Goal: Task Accomplishment & Management: Manage account settings

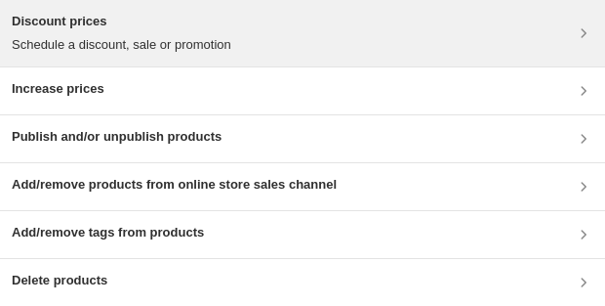
click at [536, 38] on div "Discount prices Schedule a discount, sale or promotion" at bounding box center [303, 33] width 582 height 43
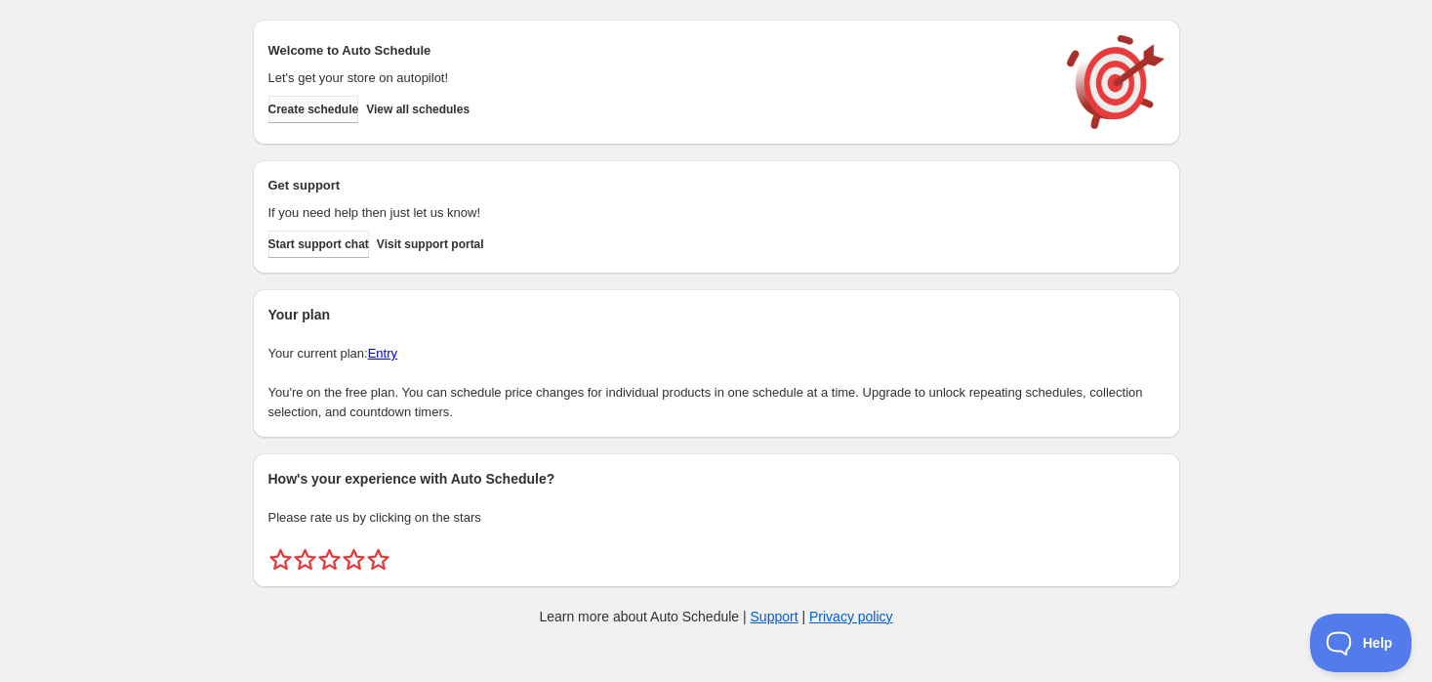
click at [343, 111] on span "Create schedule" at bounding box center [314, 110] width 91 height 16
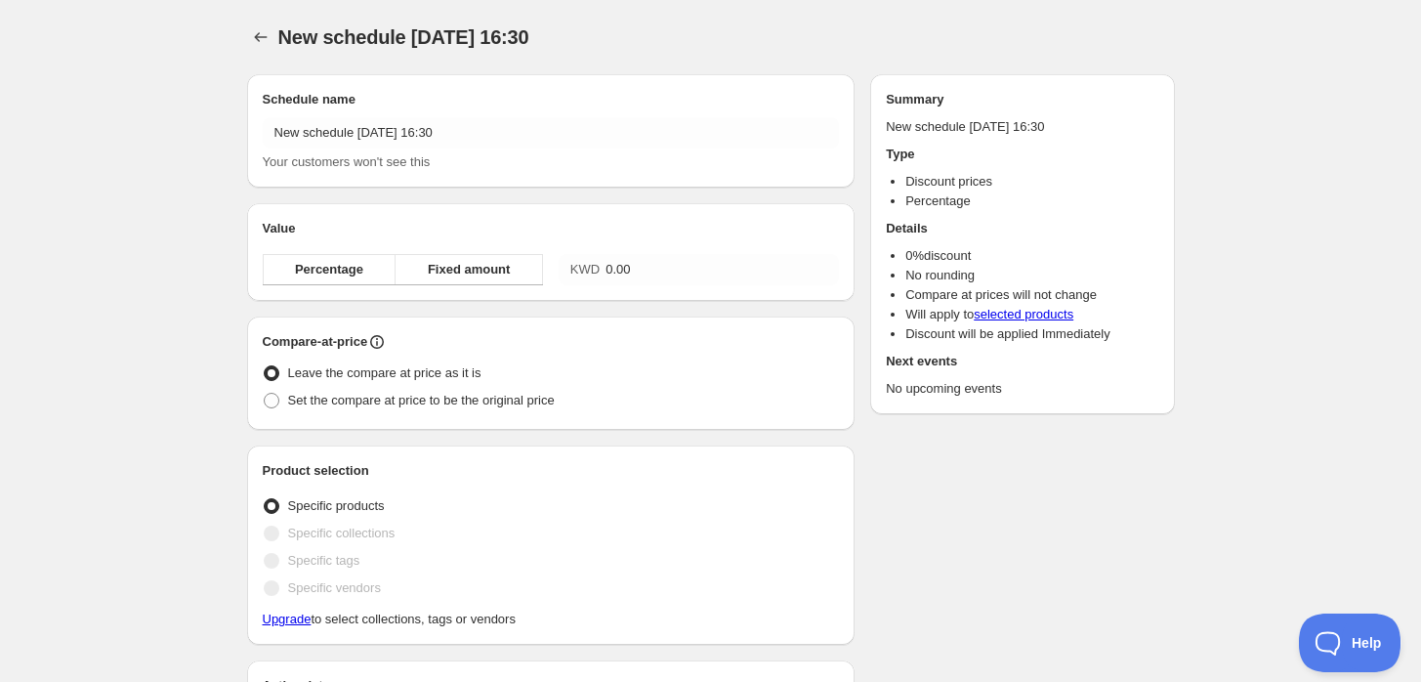
radio input "true"
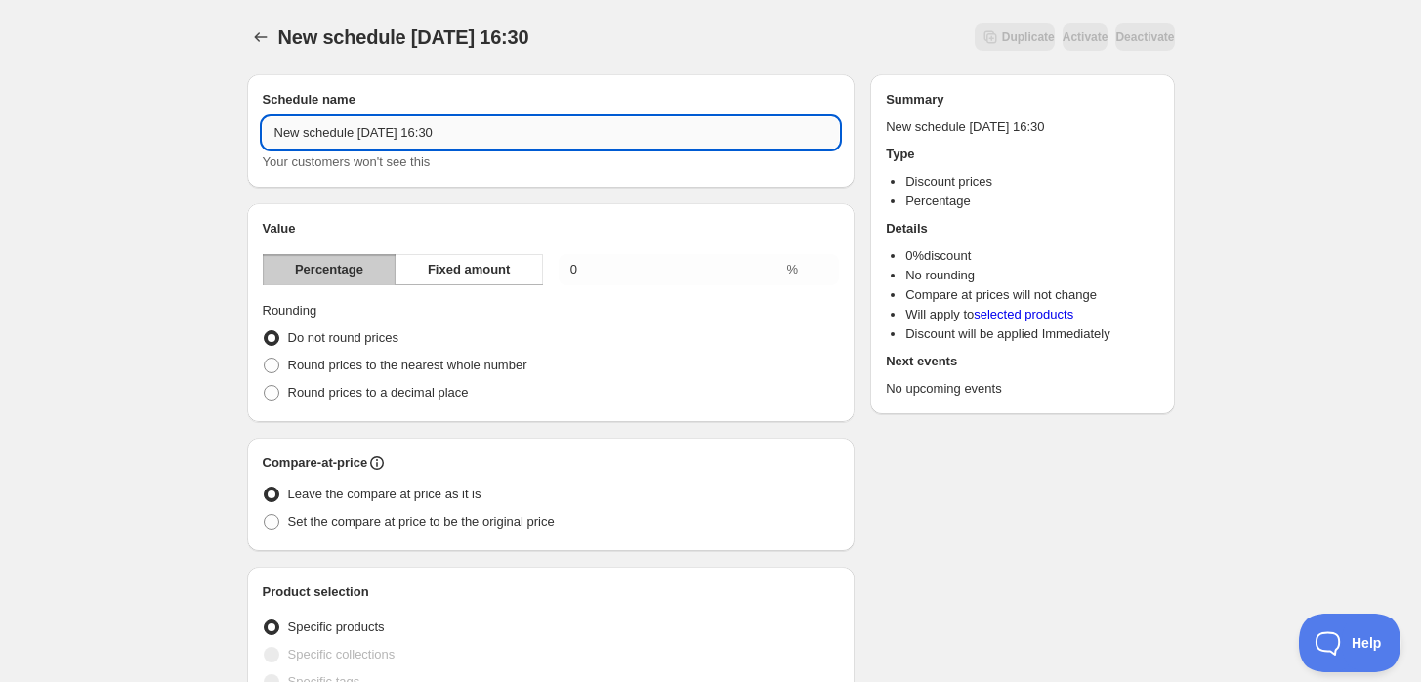
click at [433, 129] on input "New schedule Sep 01 2025 16:30" at bounding box center [551, 132] width 577 height 31
click at [359, 133] on input "New schedule Sep 01 2025 16:30" at bounding box center [551, 132] width 577 height 31
click at [492, 135] on input "New schedule Sep 01 2025 16:30" at bounding box center [551, 132] width 577 height 31
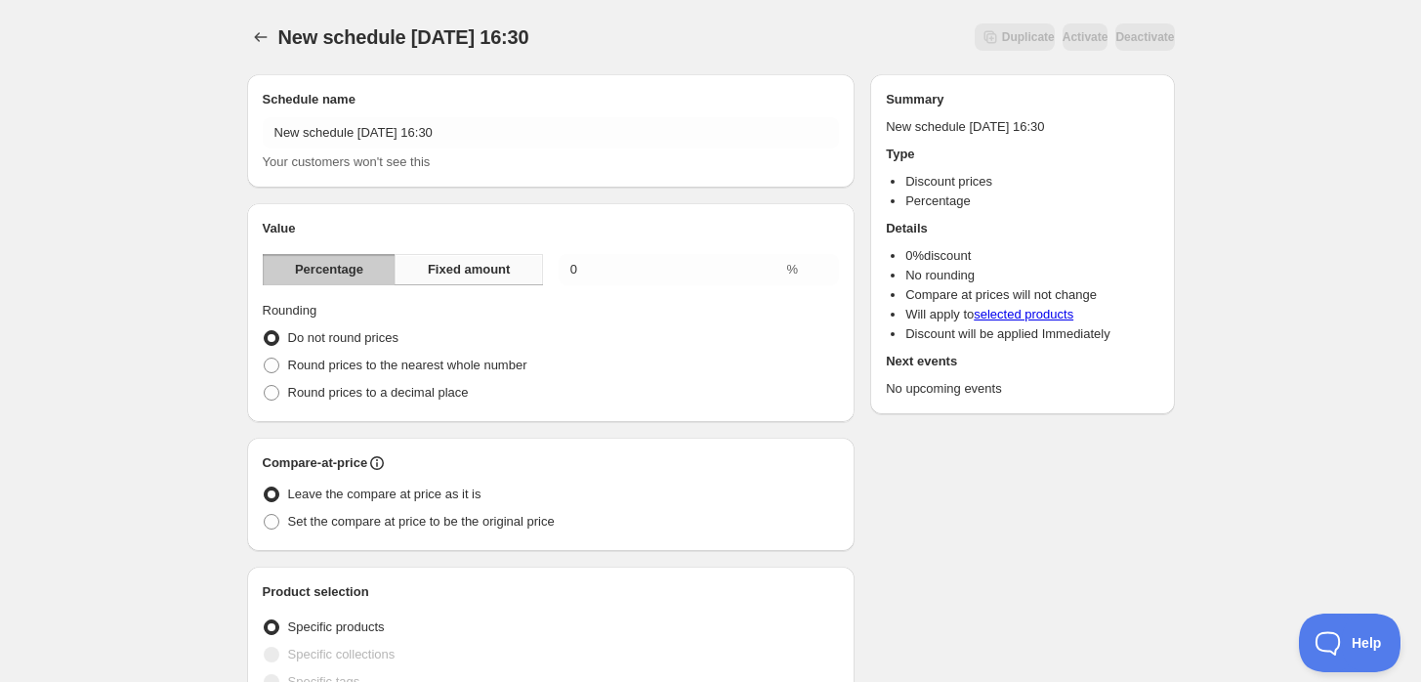
click at [473, 275] on span "Fixed amount" at bounding box center [469, 270] width 83 height 20
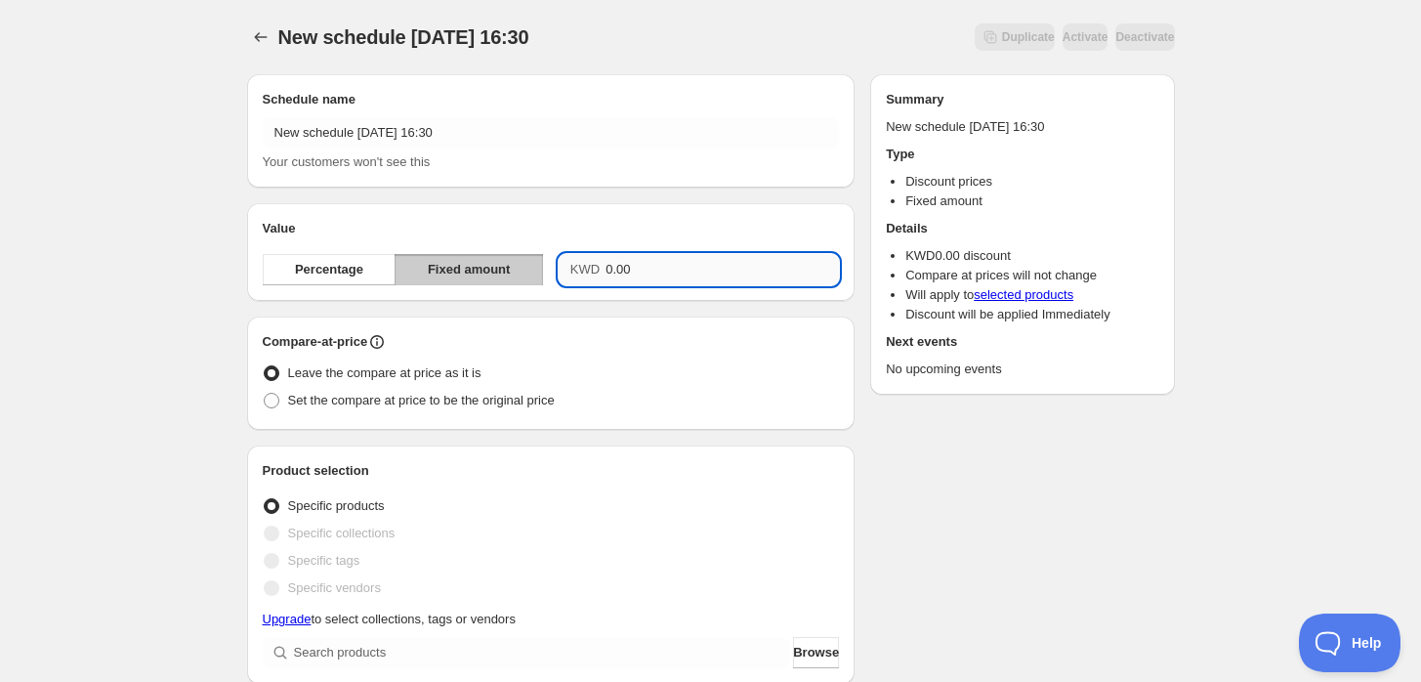
click at [622, 266] on input "0.00" at bounding box center [721, 269] width 233 height 31
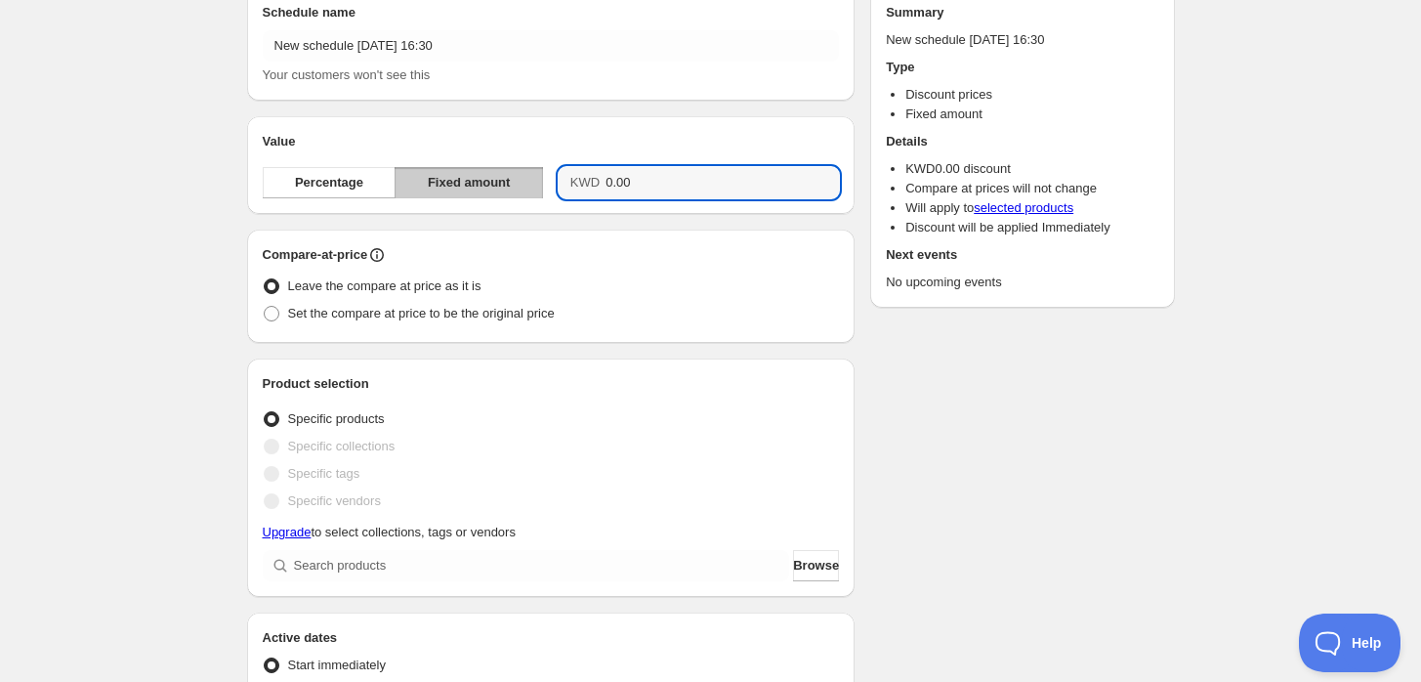
scroll to position [217, 0]
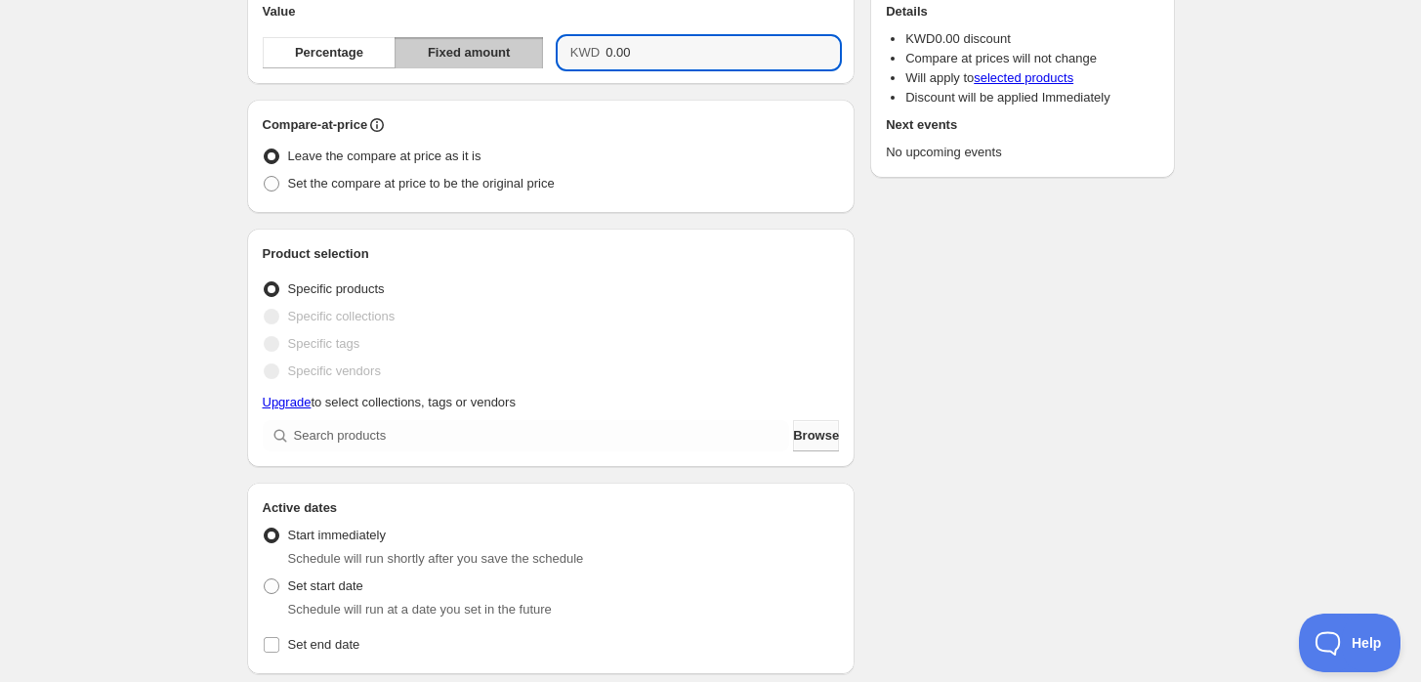
click at [822, 441] on span "Browse" at bounding box center [816, 436] width 46 height 20
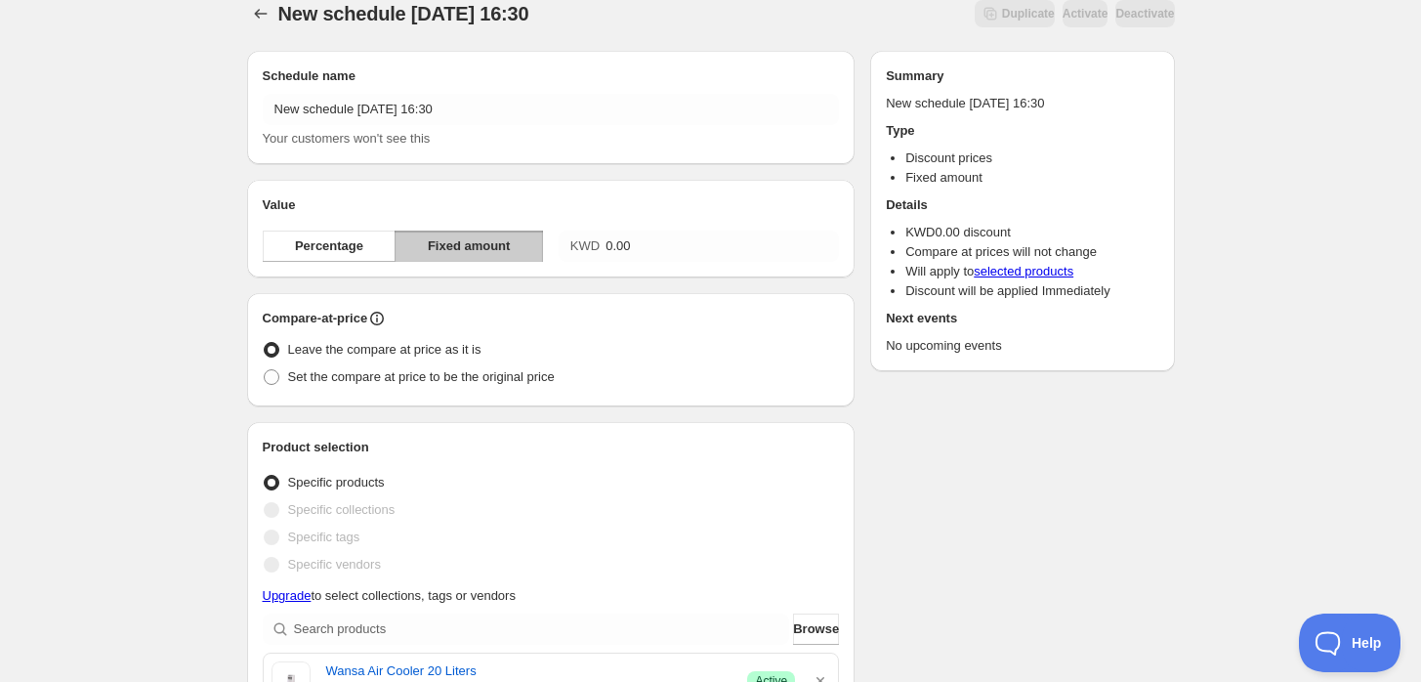
scroll to position [0, 0]
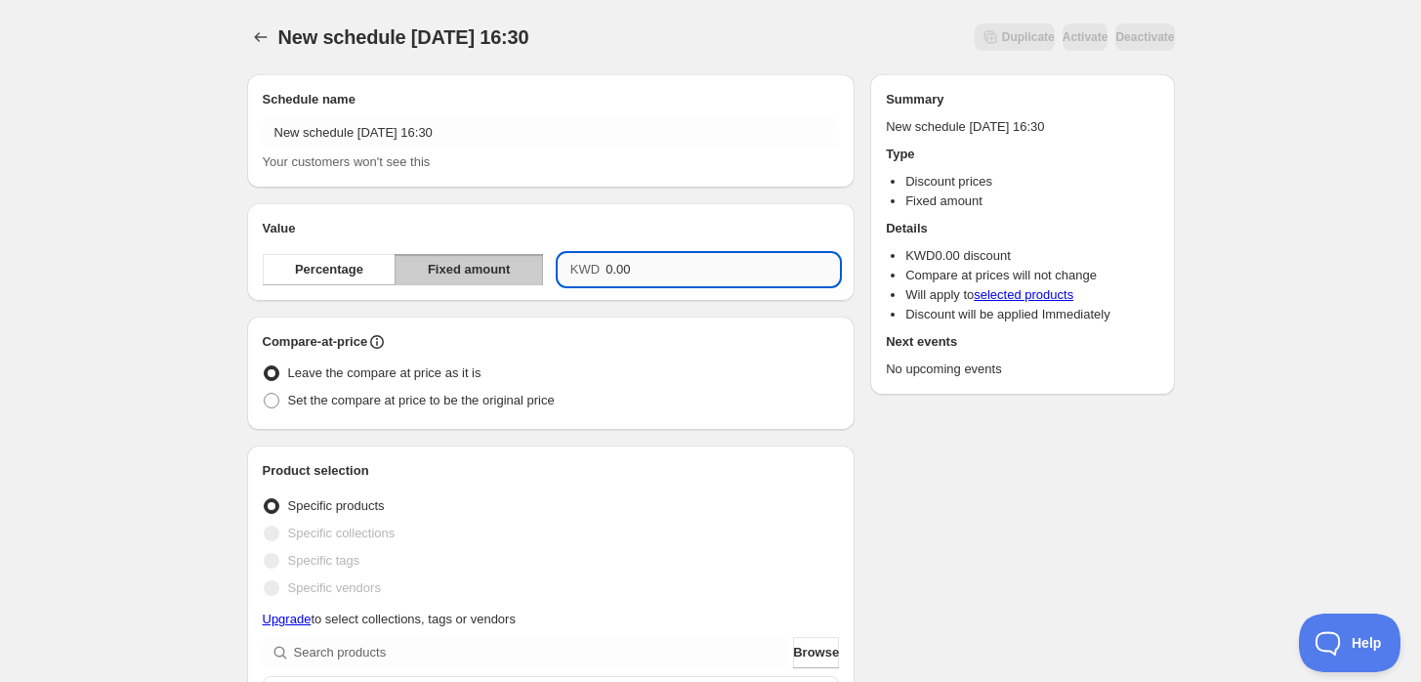
click at [630, 267] on input "0.00" at bounding box center [721, 269] width 233 height 31
click at [692, 271] on input "0.0030" at bounding box center [721, 269] width 233 height 31
type input "30.00"
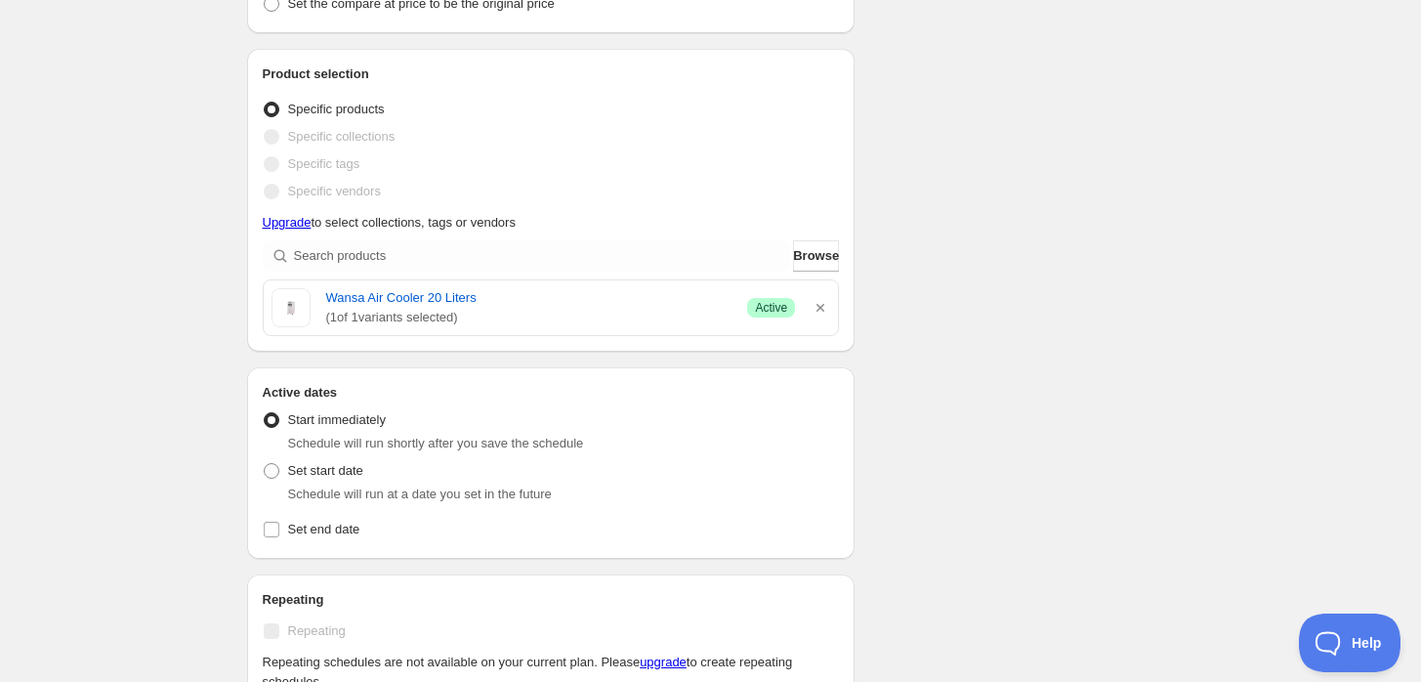
scroll to position [434, 0]
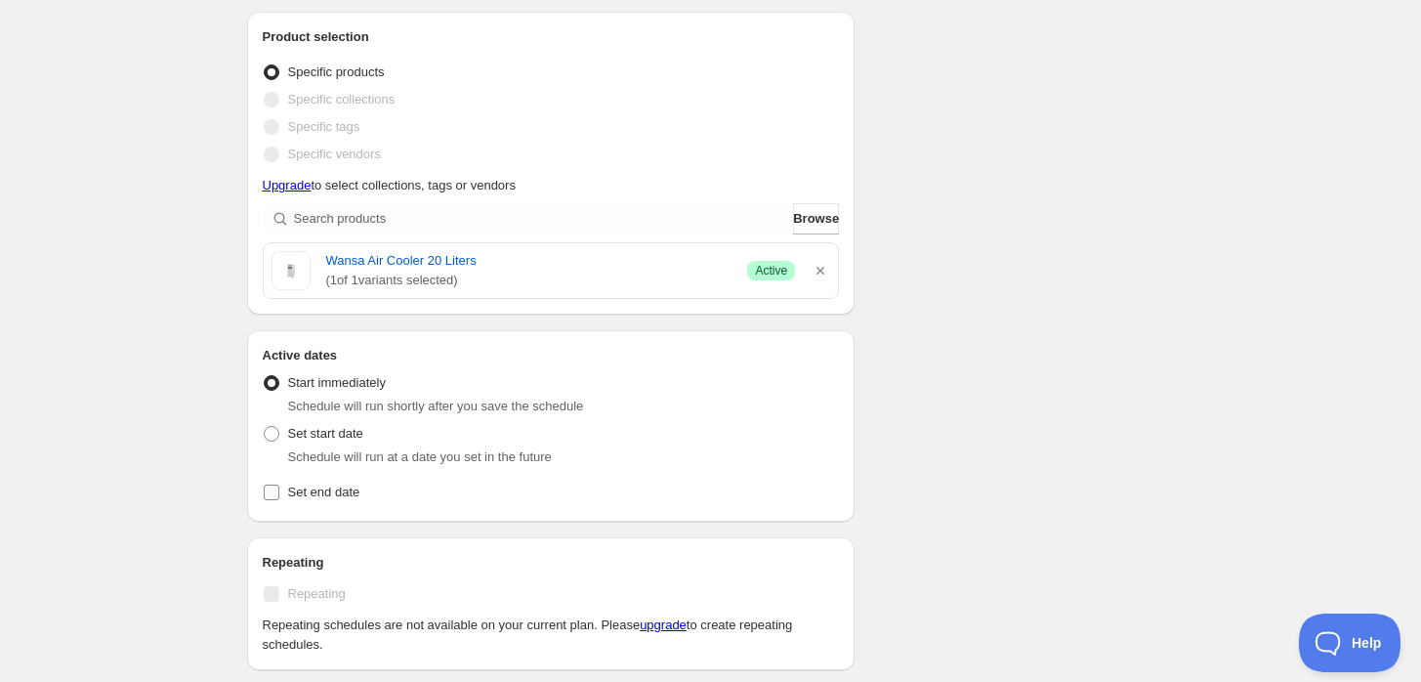
click at [281, 490] on label "Set end date" at bounding box center [551, 491] width 577 height 27
click at [279, 490] on input "Set end date" at bounding box center [272, 492] width 16 height 16
checkbox input "true"
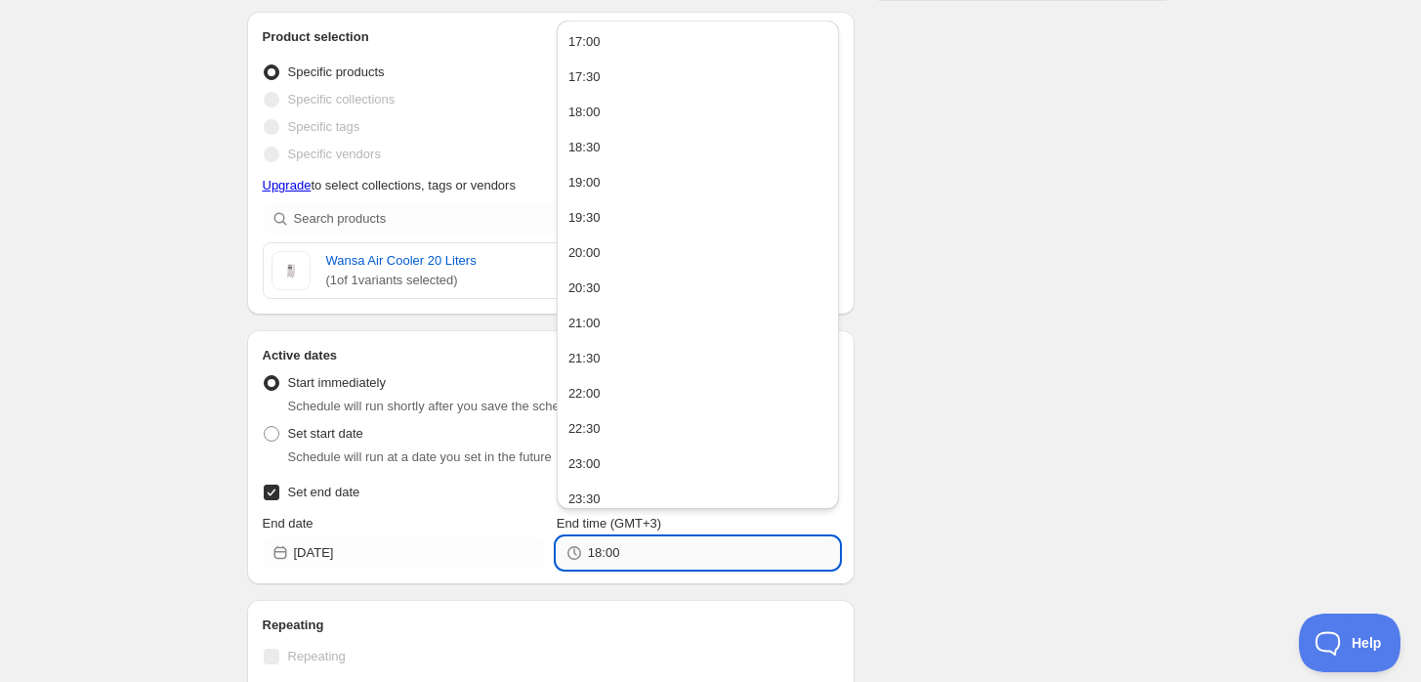
click at [608, 558] on input "18:00" at bounding box center [713, 552] width 251 height 31
click at [598, 552] on input "18:00" at bounding box center [713, 552] width 251 height 31
click at [600, 553] on input "18:00" at bounding box center [713, 552] width 251 height 31
click at [591, 554] on input "18:00" at bounding box center [713, 552] width 251 height 31
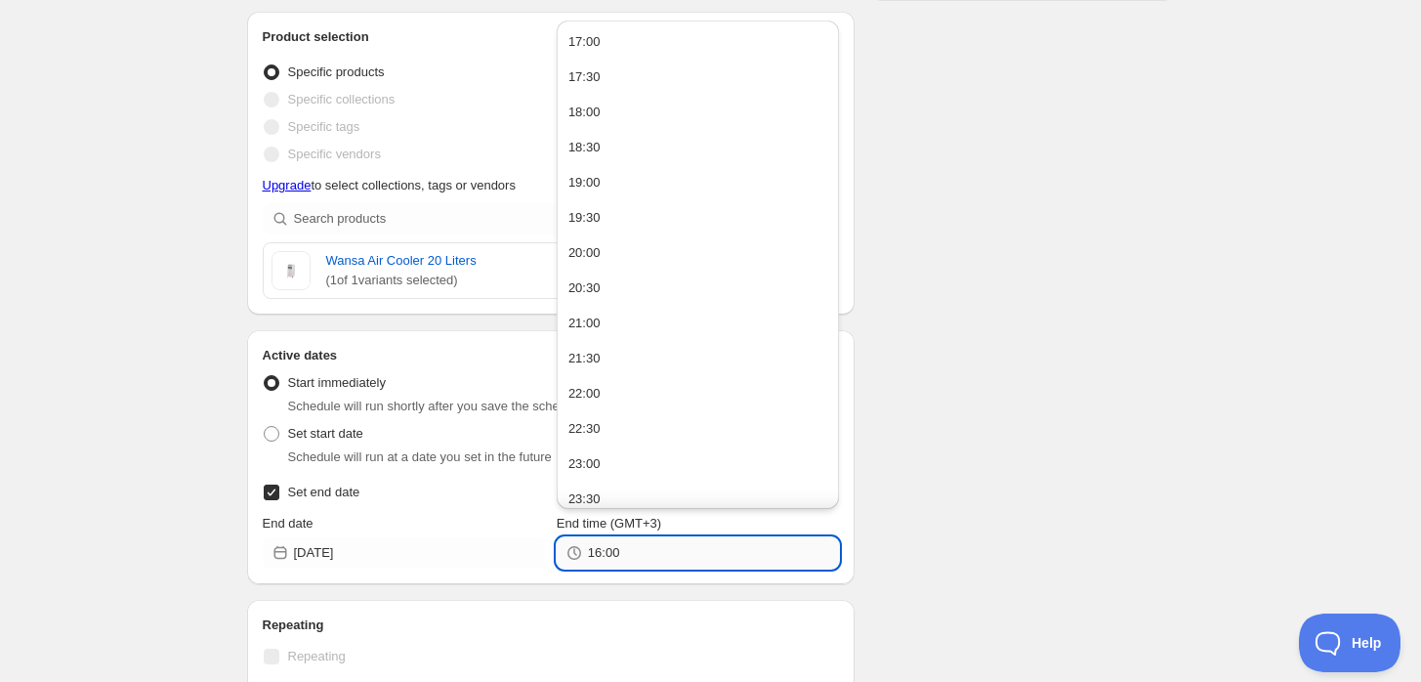
drag, startPoint x: 632, startPoint y: 551, endPoint x: 605, endPoint y: 555, distance: 26.7
click at [605, 555] on input "16:00" at bounding box center [713, 552] width 251 height 31
type input "16:35"
click at [1044, 491] on div "Schedule name New schedule Sep 01 2025 16:30 Your customers won't see this Valu…" at bounding box center [702, 352] width 943 height 1455
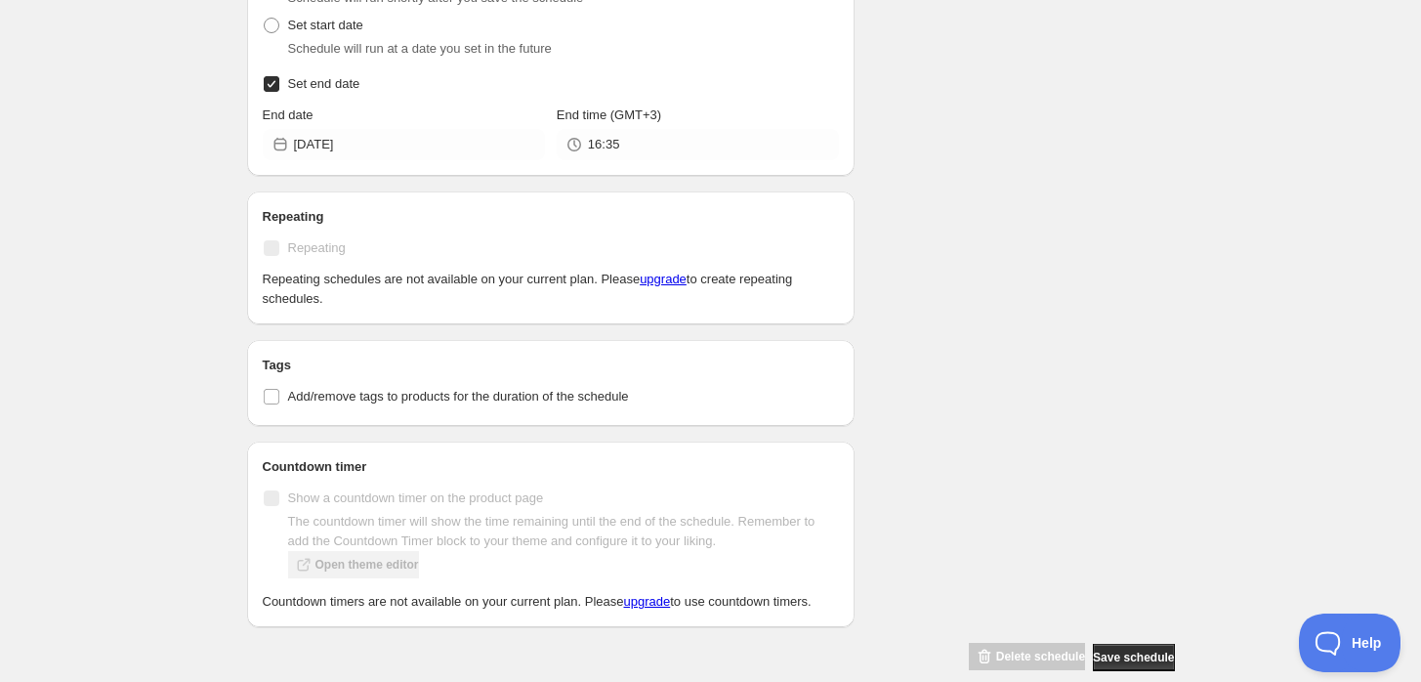
scroll to position [867, 0]
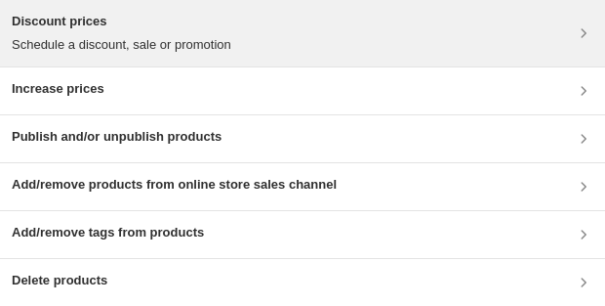
click at [554, 31] on div "Discount prices Schedule a discount, sale or promotion" at bounding box center [303, 33] width 582 height 43
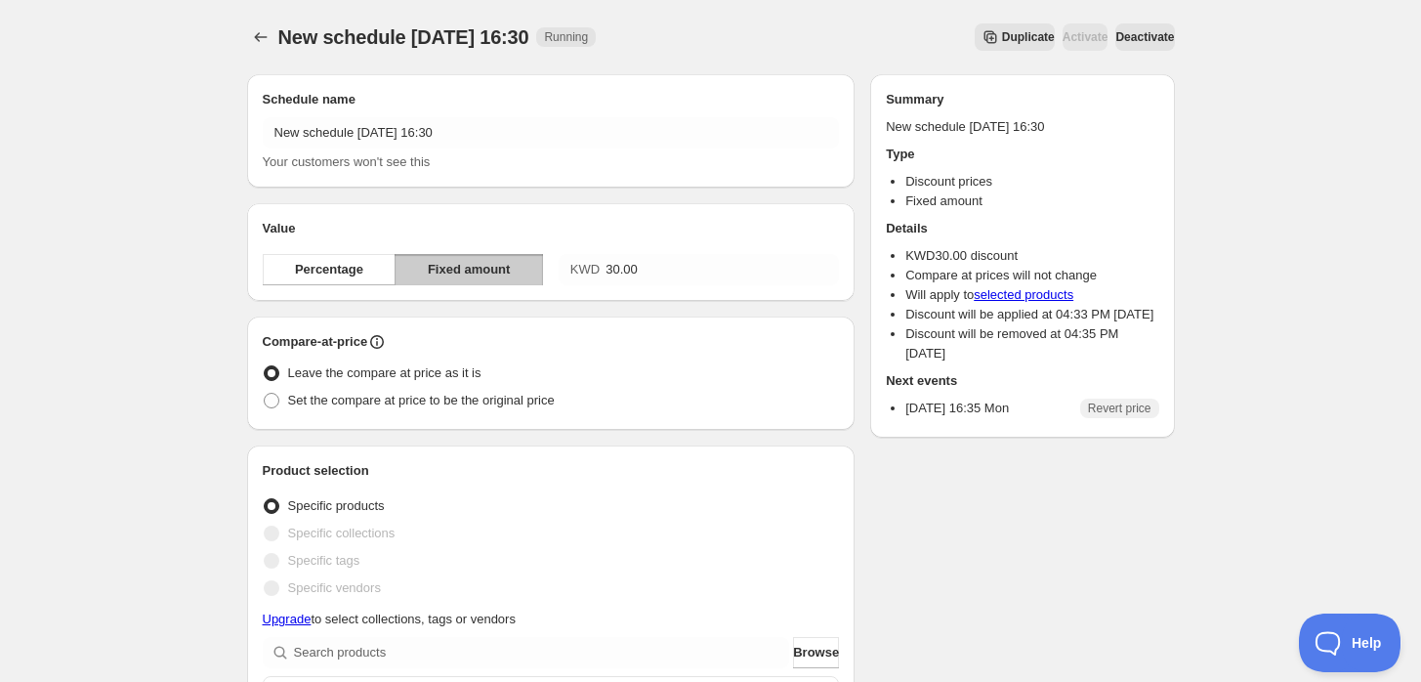
click at [1160, 45] on button "Deactivate" at bounding box center [1144, 36] width 59 height 27
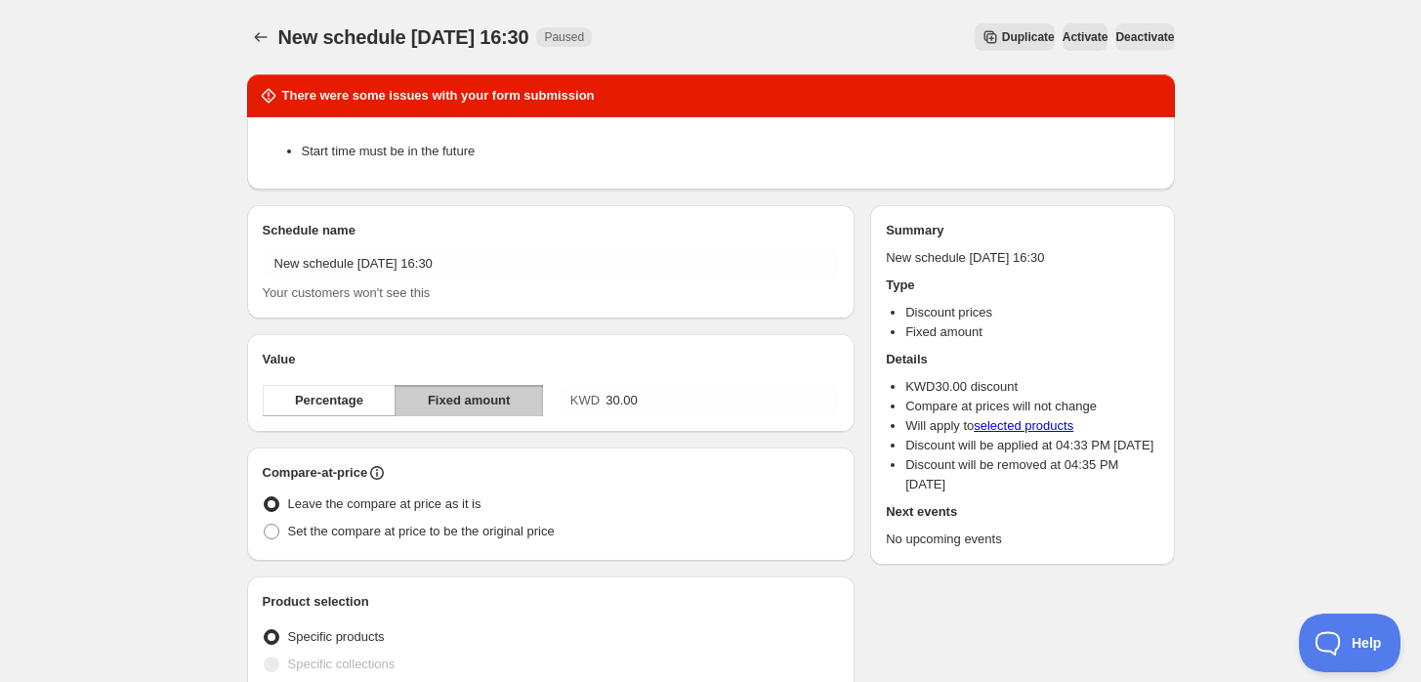
click at [491, 165] on div "Start time must be in the future" at bounding box center [711, 151] width 896 height 45
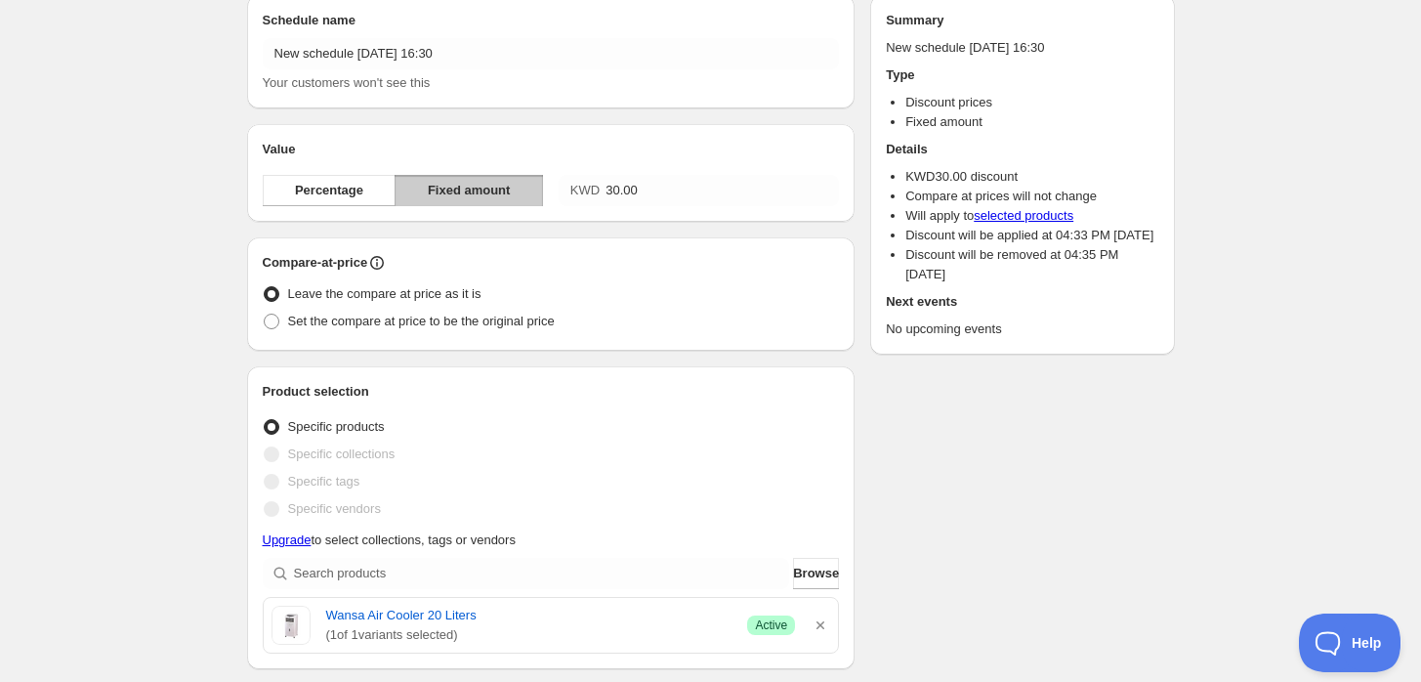
scroll to position [650, 0]
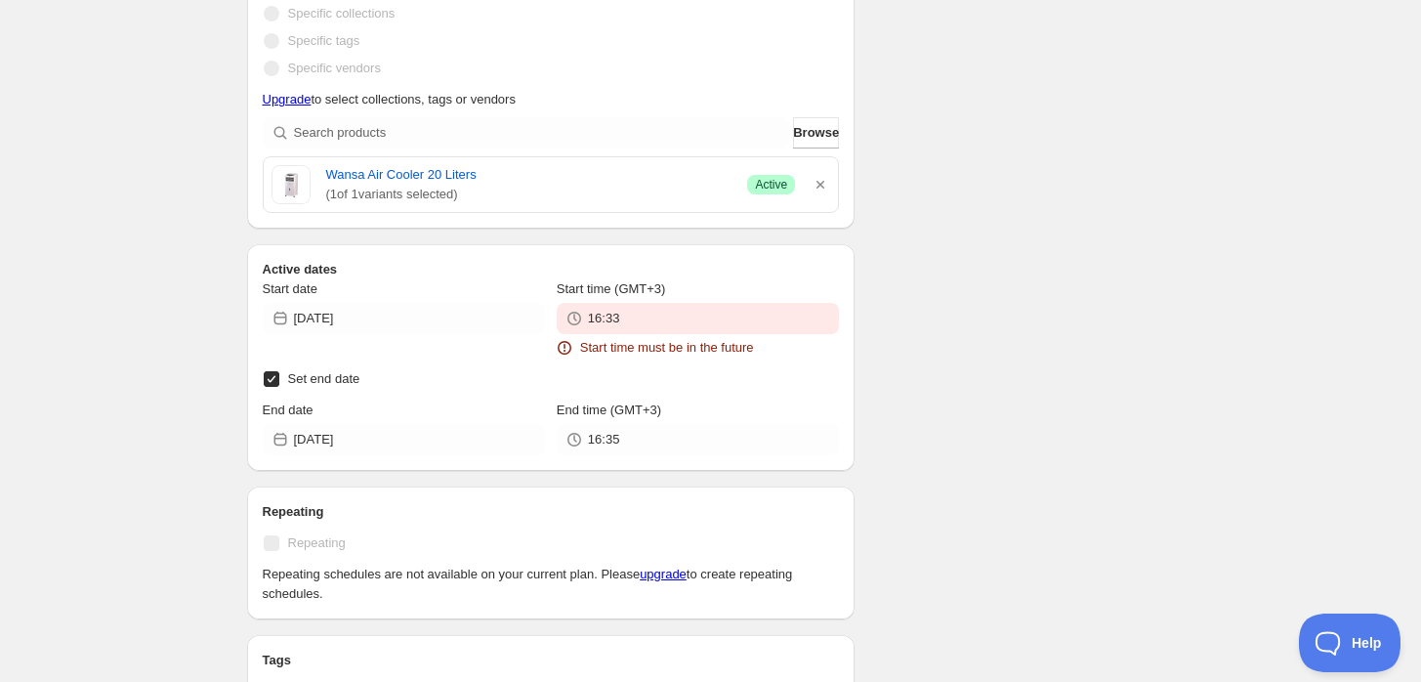
click at [281, 383] on label "Set end date" at bounding box center [551, 378] width 577 height 27
click at [279, 383] on input "Set end date" at bounding box center [272, 379] width 16 height 16
checkbox input "false"
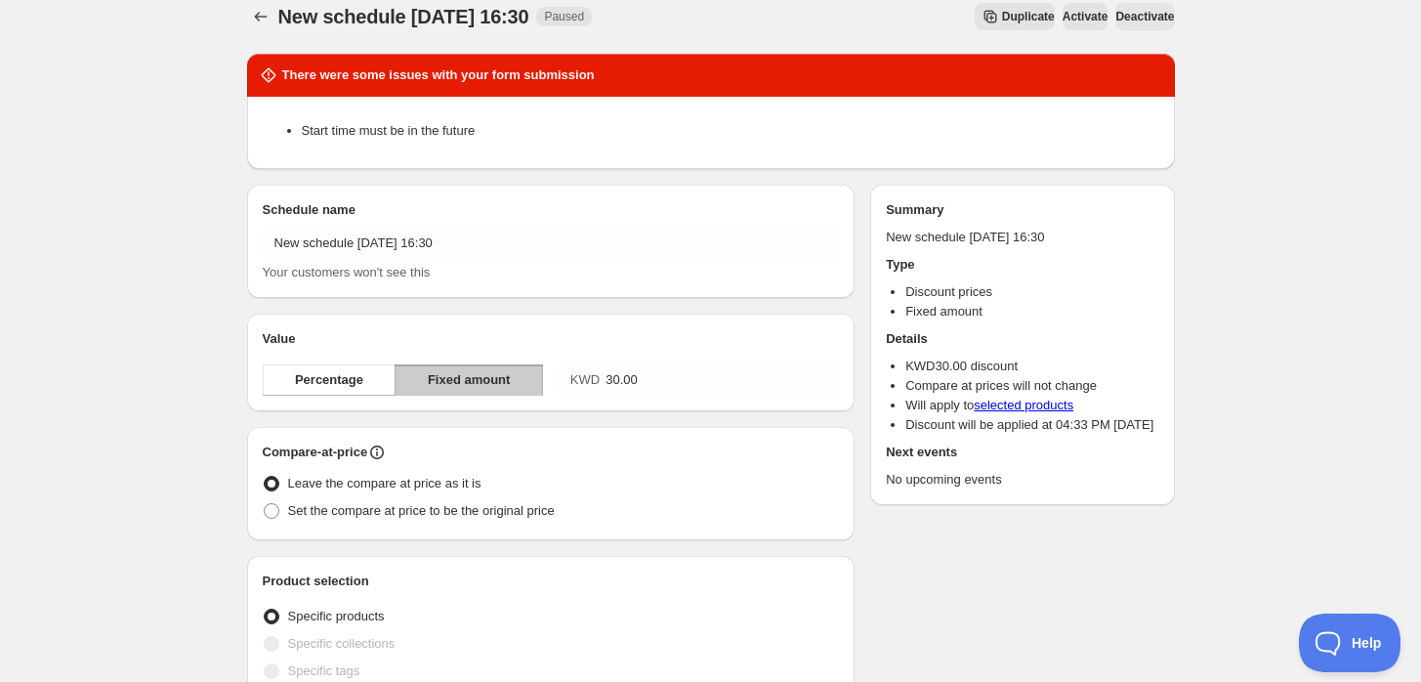
scroll to position [0, 0]
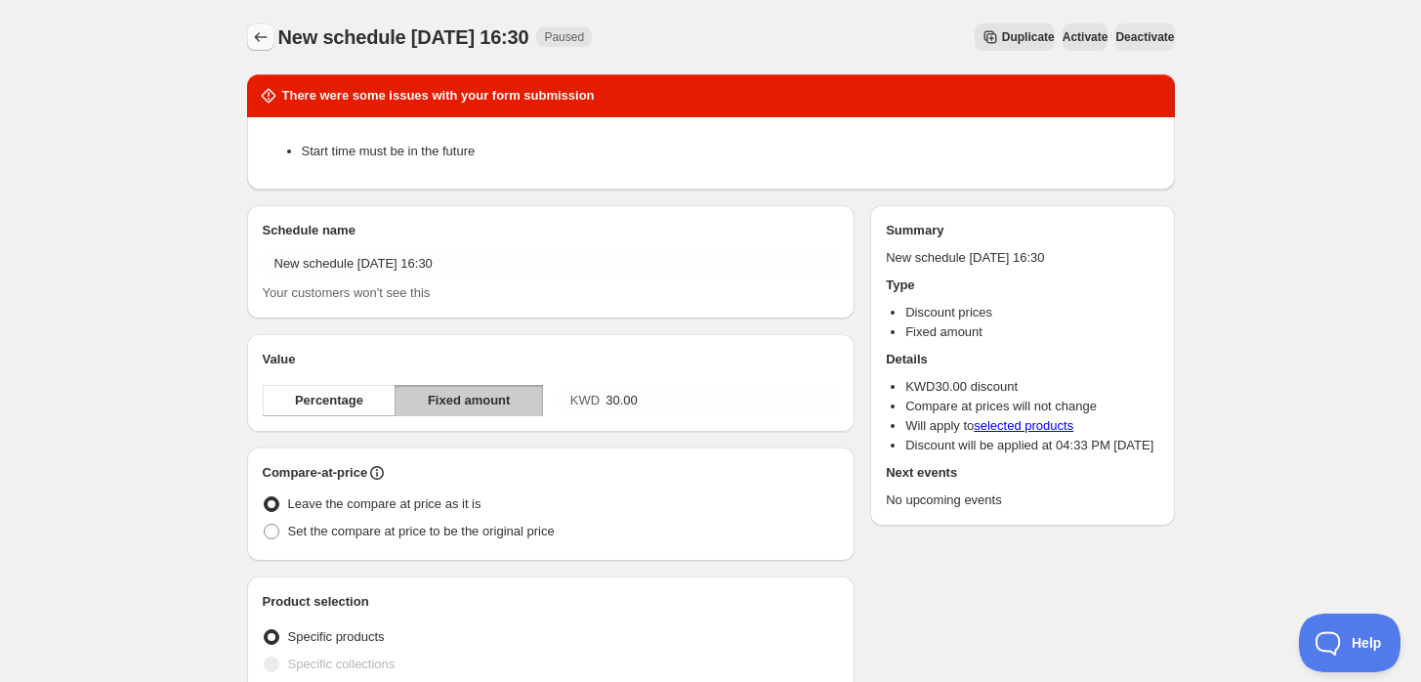
click at [261, 38] on icon "Schedules" at bounding box center [261, 37] width 20 height 20
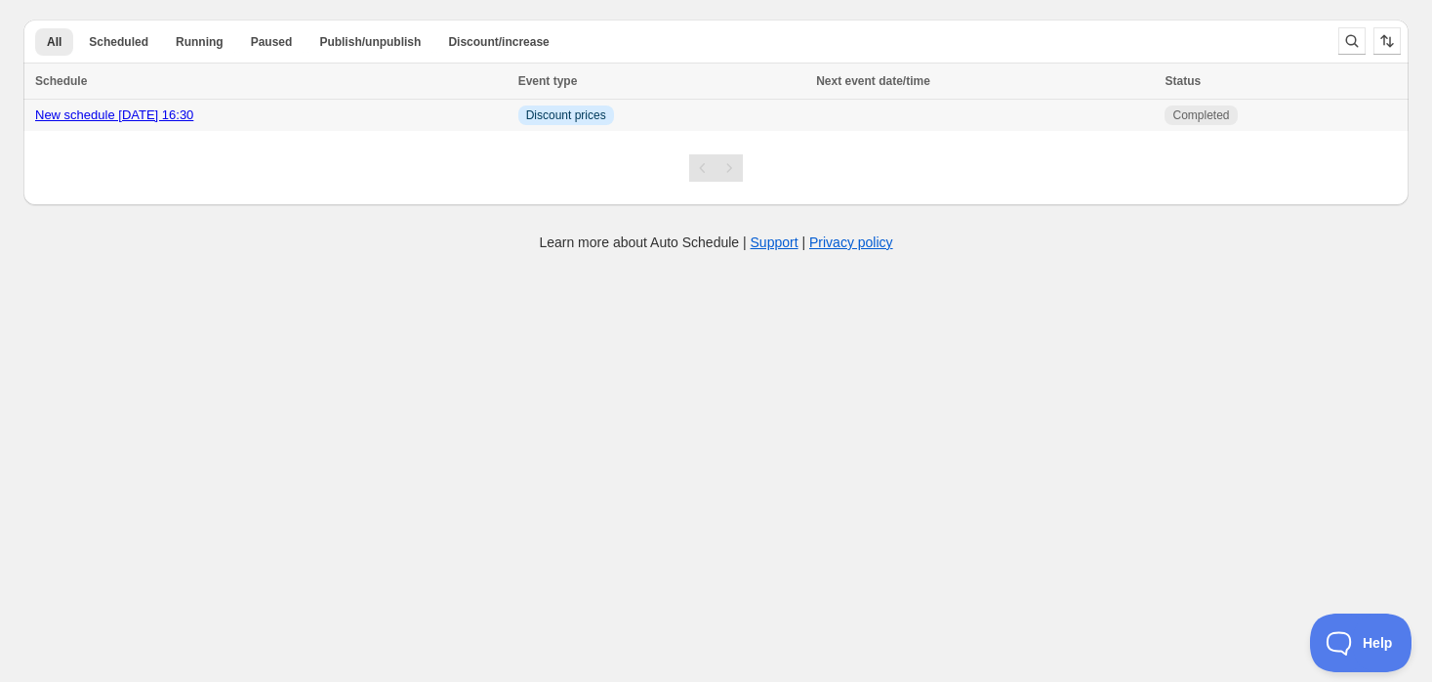
click at [174, 111] on link "New schedule Sep 01 2025 16:30" at bounding box center [114, 114] width 158 height 15
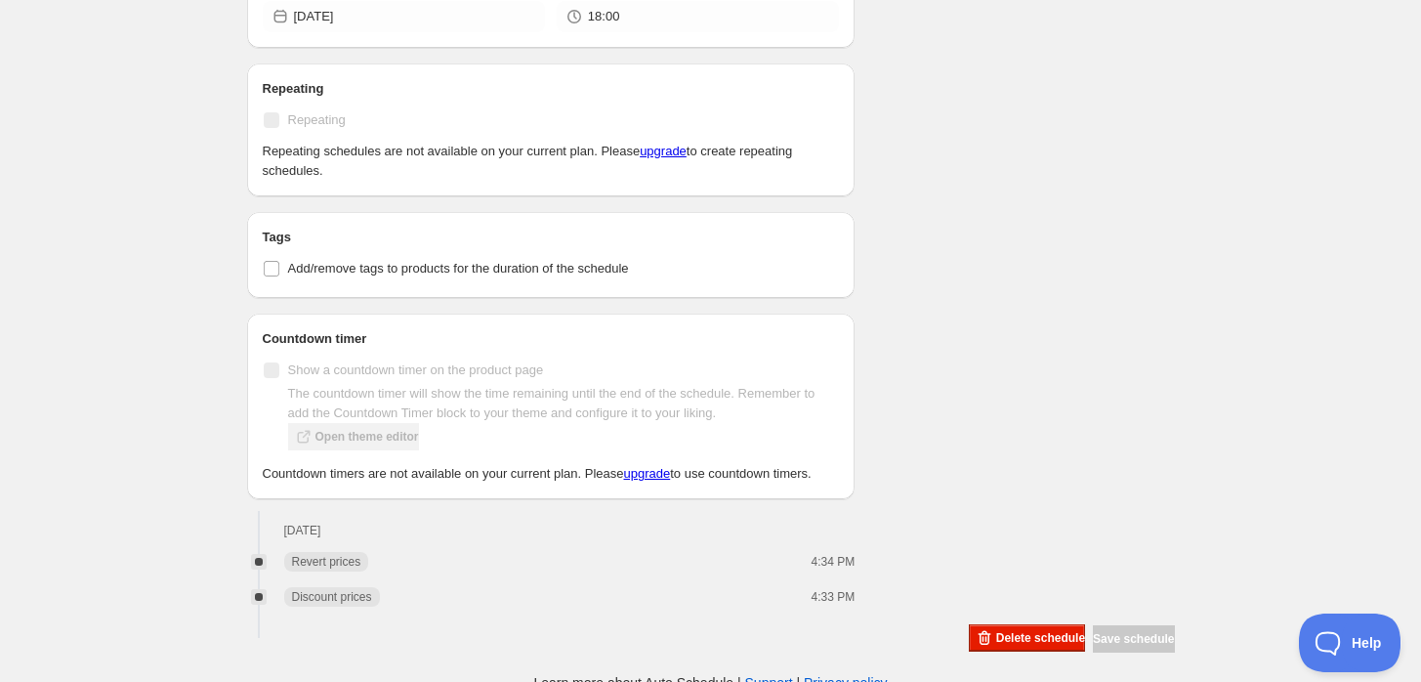
scroll to position [928, 0]
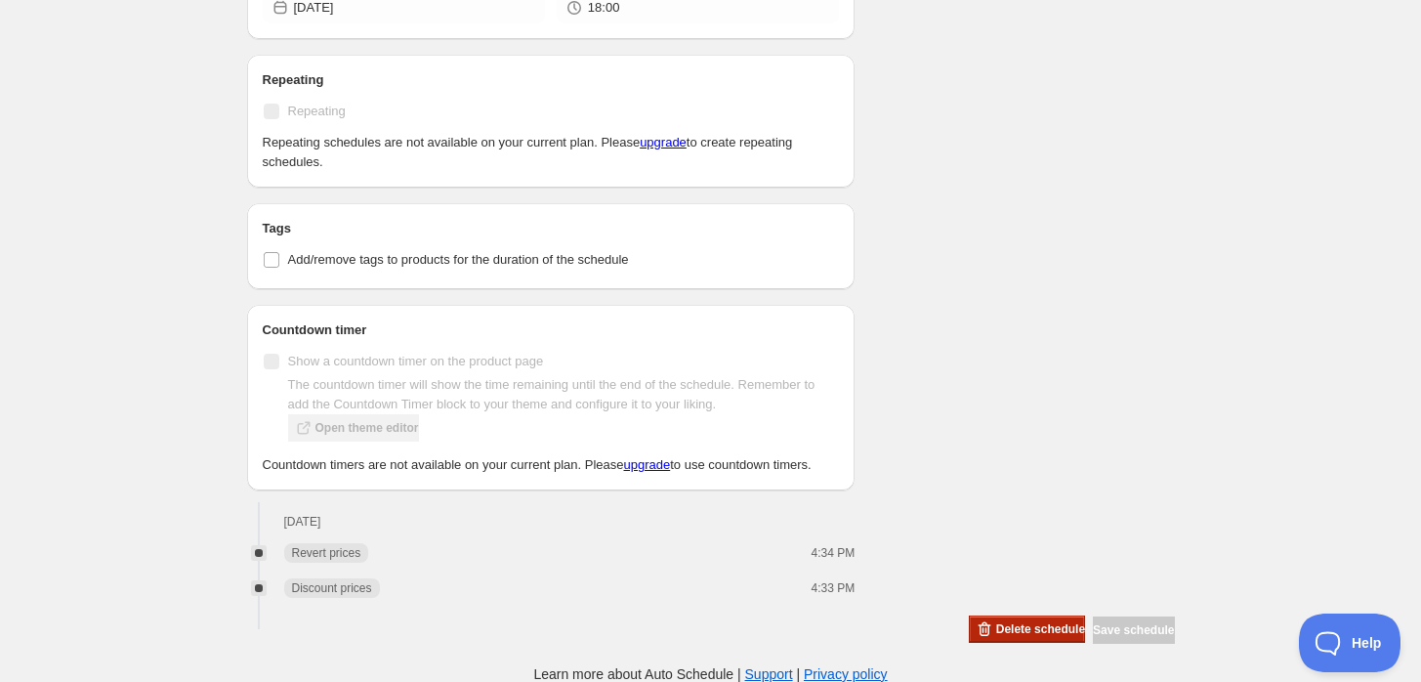
click at [1017, 624] on span "Delete schedule" at bounding box center [1040, 629] width 89 height 16
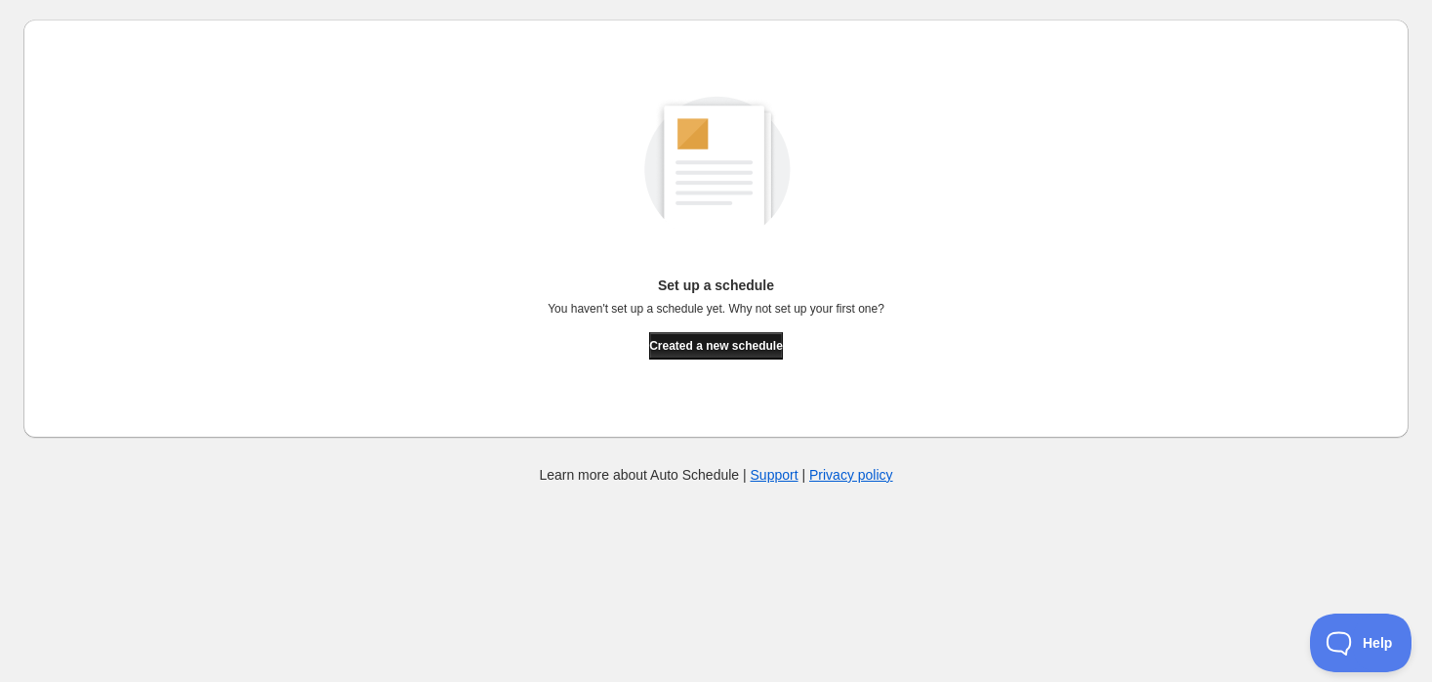
click at [745, 344] on span "Created a new schedule" at bounding box center [716, 346] width 134 height 16
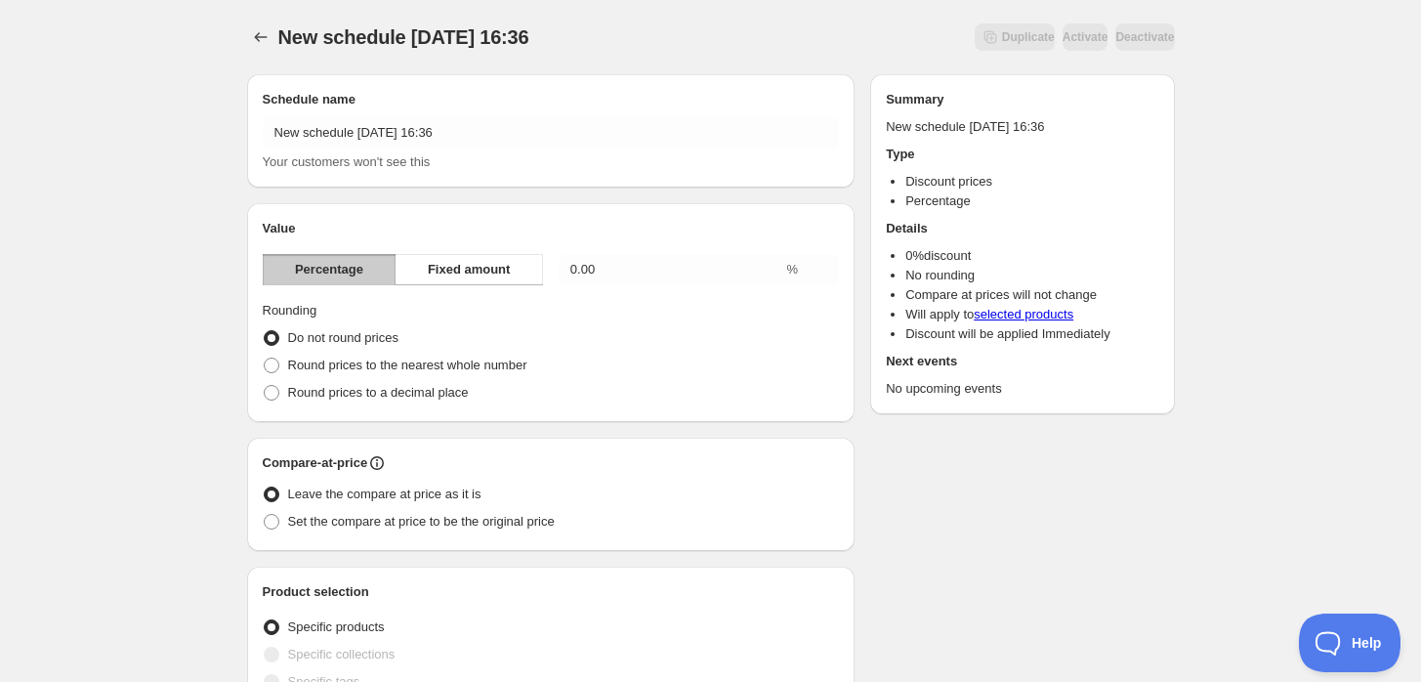
click at [344, 274] on span "Percentage" at bounding box center [329, 270] width 68 height 20
click at [446, 271] on span "Fixed amount" at bounding box center [469, 270] width 83 height 20
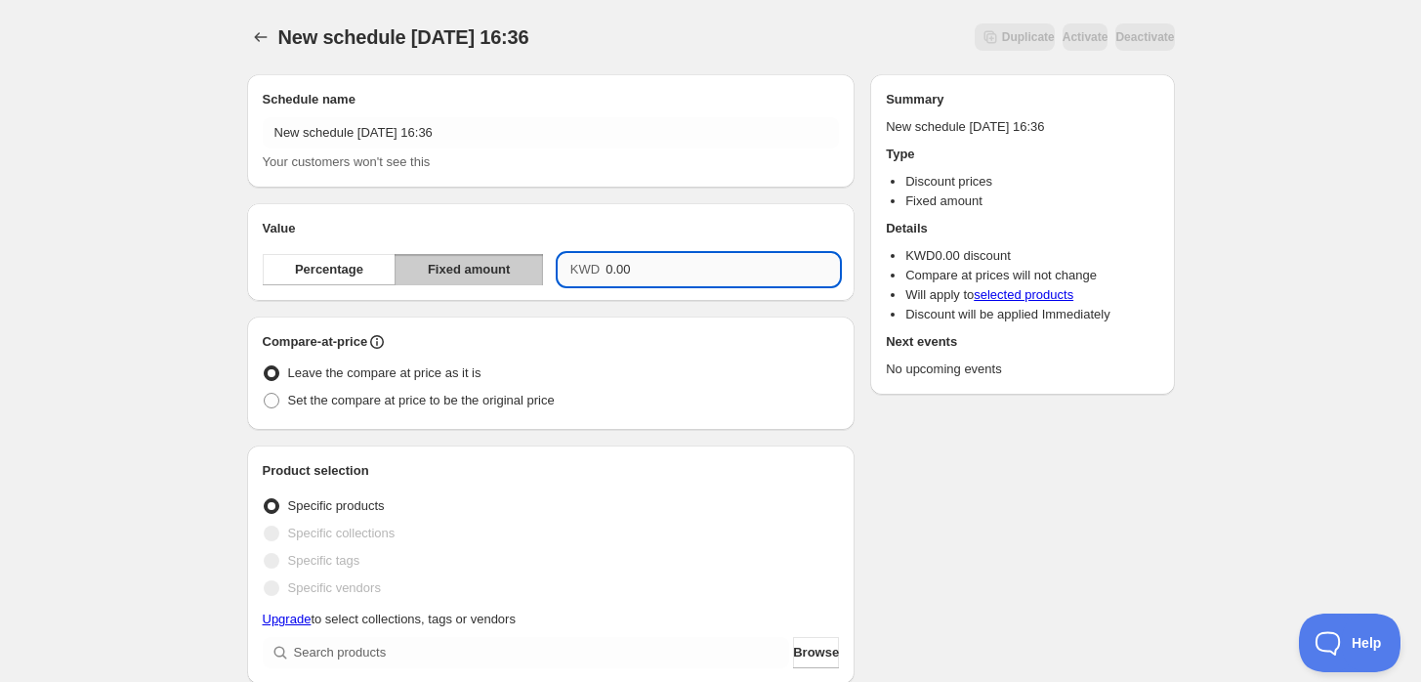
click at [656, 267] on input "0.00" at bounding box center [721, 269] width 233 height 31
click at [636, 275] on input "0.00" at bounding box center [721, 269] width 233 height 31
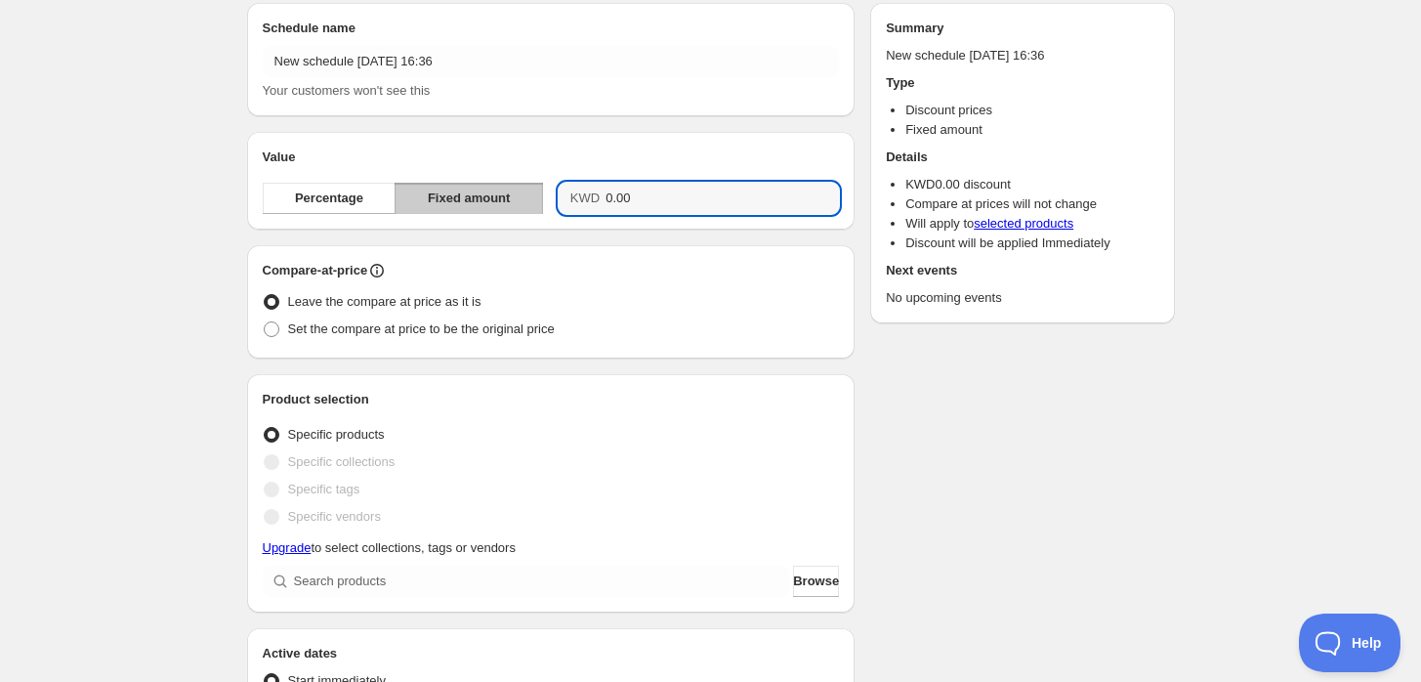
scroll to position [108, 0]
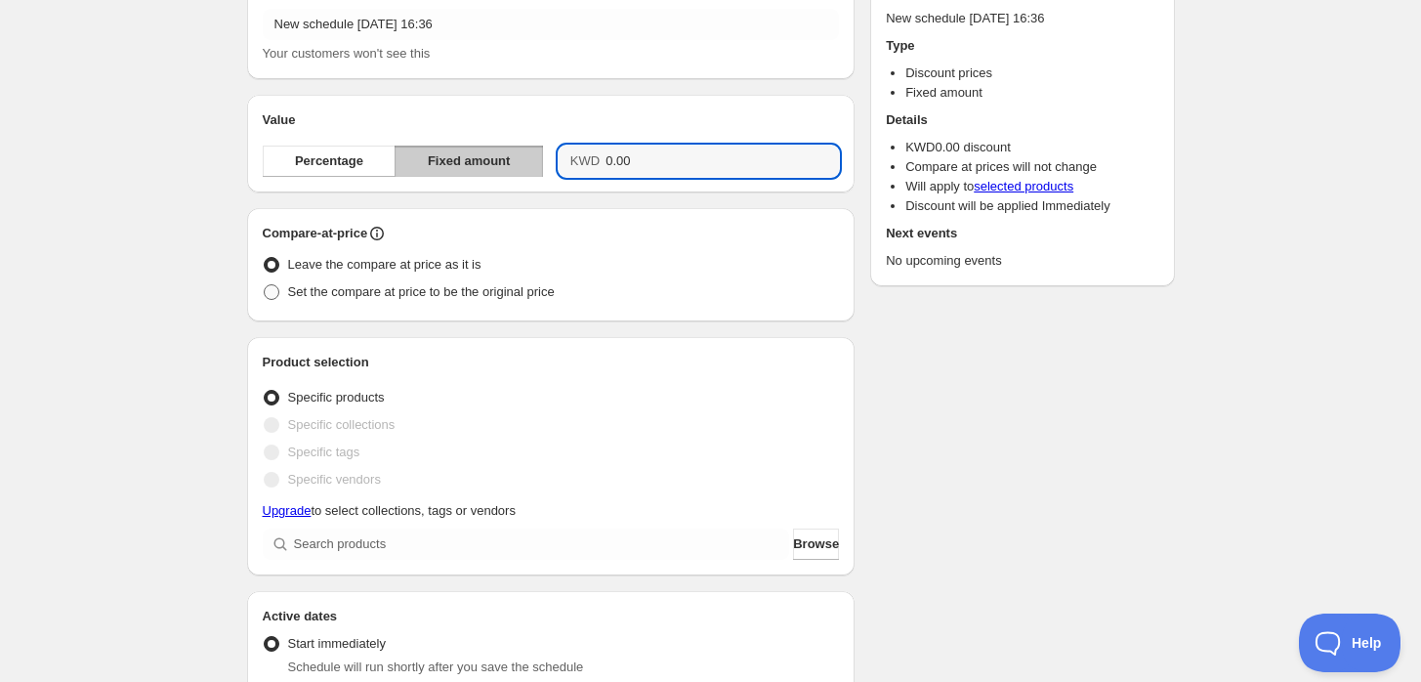
click at [276, 296] on span at bounding box center [272, 292] width 16 height 16
click at [265, 285] on input "Set the compare at price to be the original price" at bounding box center [264, 284] width 1 height 1
radio input "true"
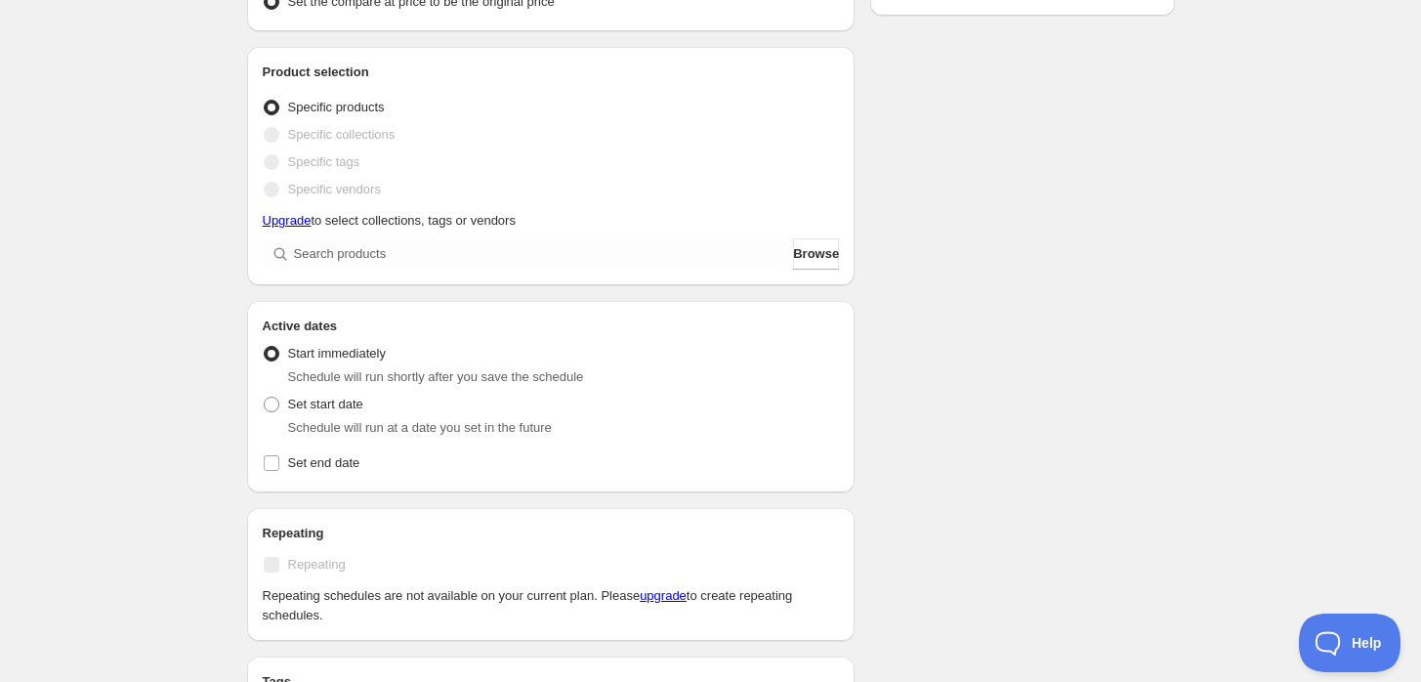
scroll to position [434, 0]
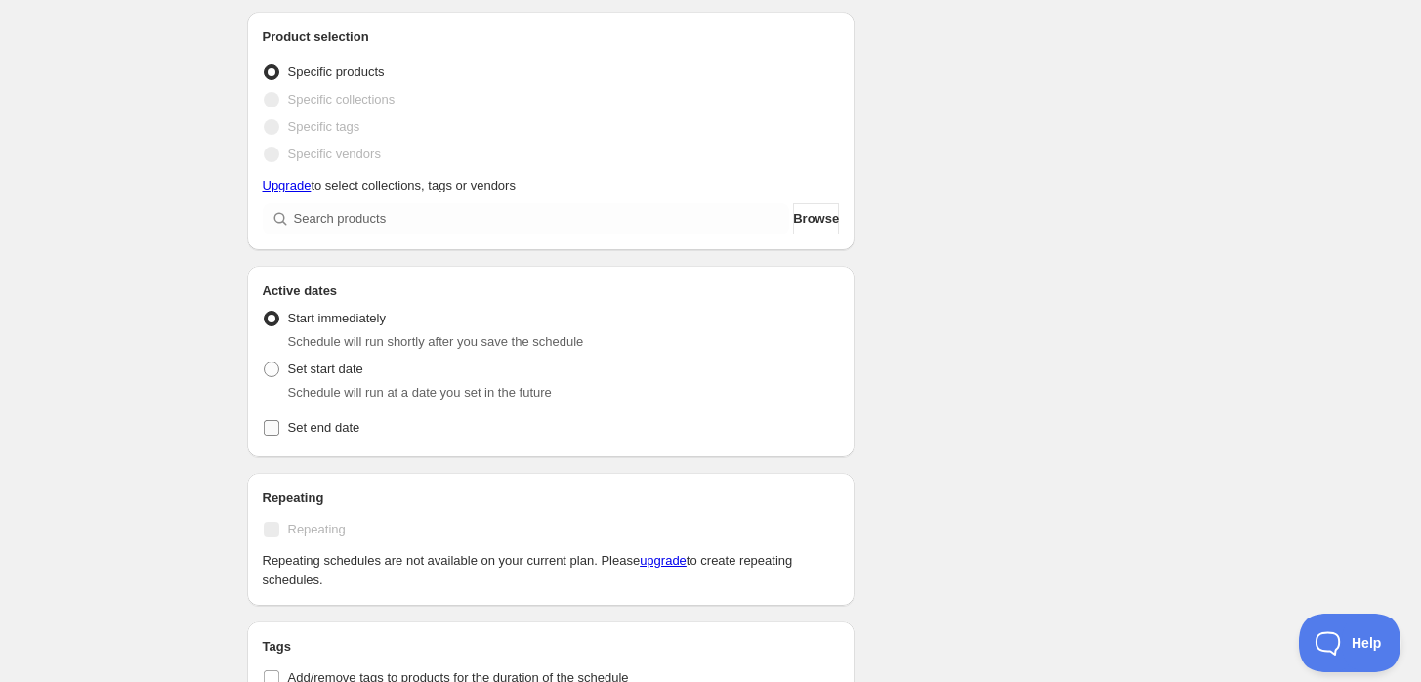
click at [303, 420] on span "Set end date" at bounding box center [324, 427] width 72 height 15
click at [279, 420] on input "Set end date" at bounding box center [272, 428] width 16 height 16
checkbox input "true"
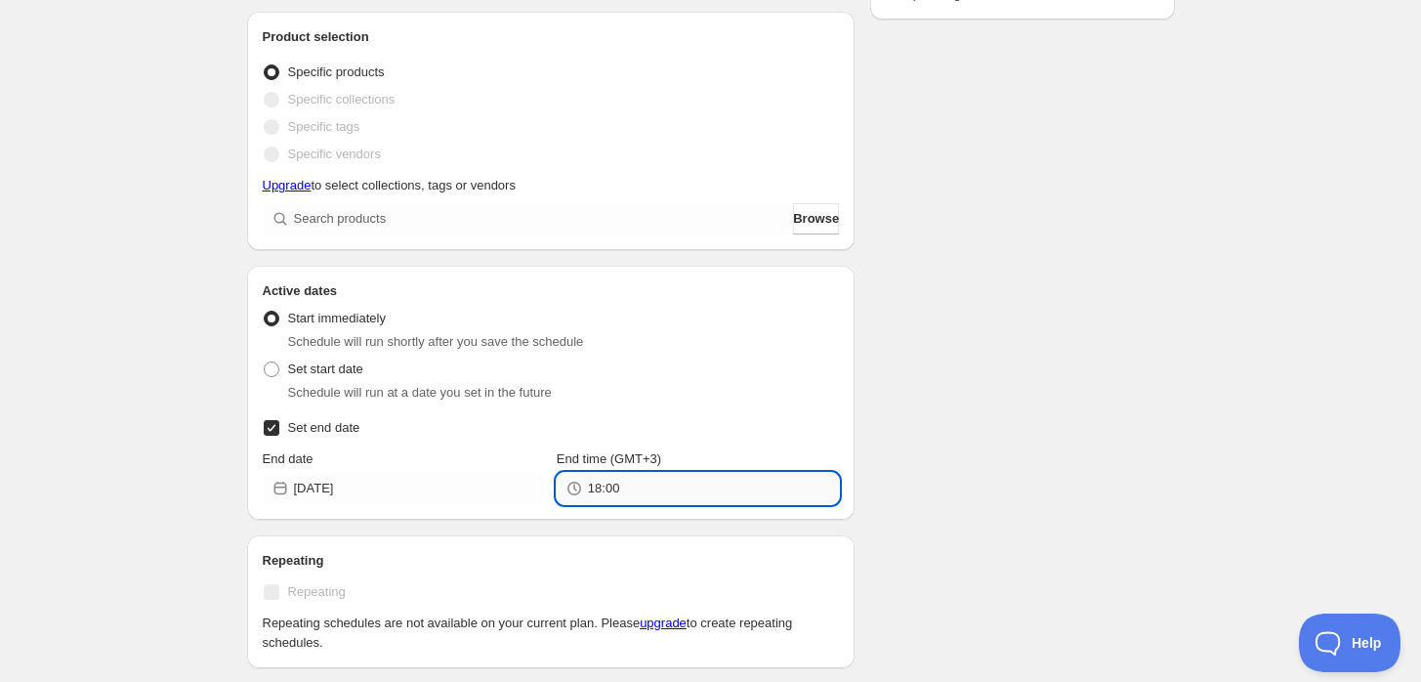
click at [603, 486] on input "18:00" at bounding box center [713, 488] width 251 height 31
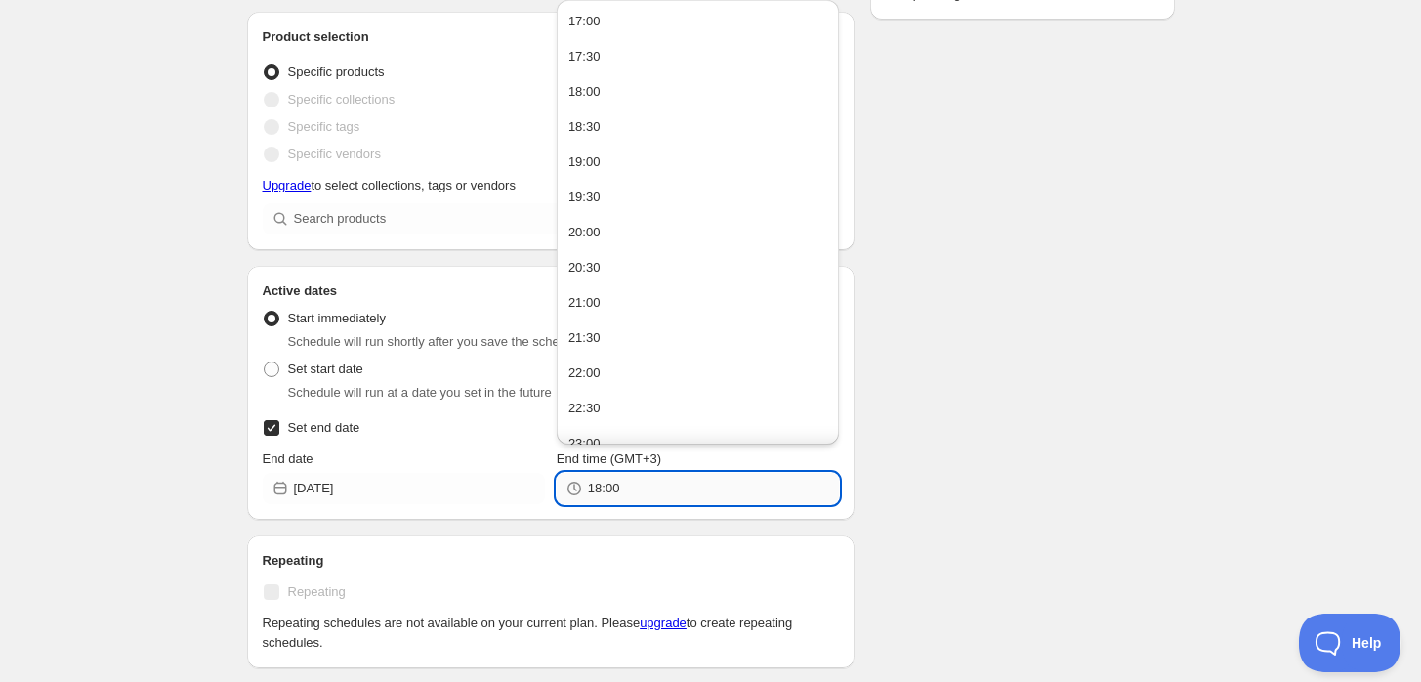
click at [601, 486] on input "18:00" at bounding box center [713, 488] width 251 height 31
drag, startPoint x: 601, startPoint y: 486, endPoint x: 590, endPoint y: 486, distance: 11.7
click at [590, 486] on input "18:00" at bounding box center [713, 488] width 251 height 31
drag, startPoint x: 620, startPoint y: 492, endPoint x: 602, endPoint y: 491, distance: 17.6
click at [602, 491] on input "16:00" at bounding box center [713, 488] width 251 height 31
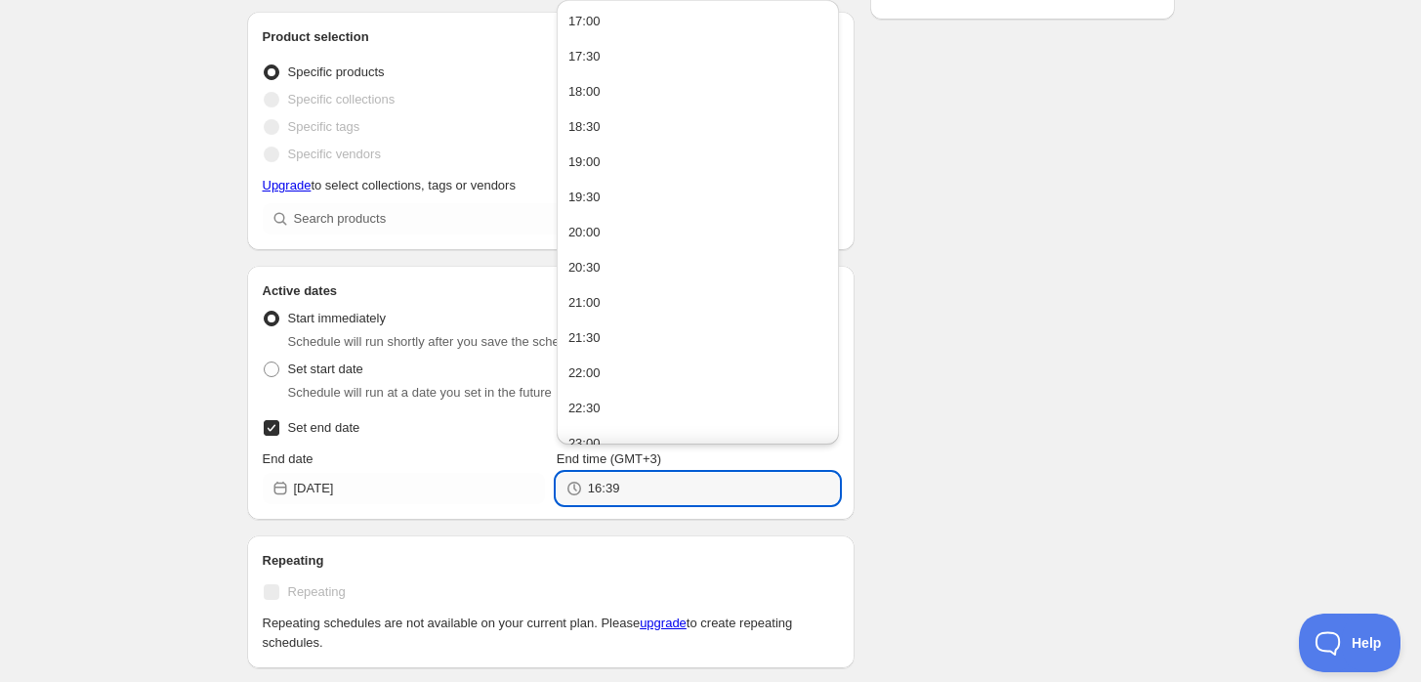
type input "16:39"
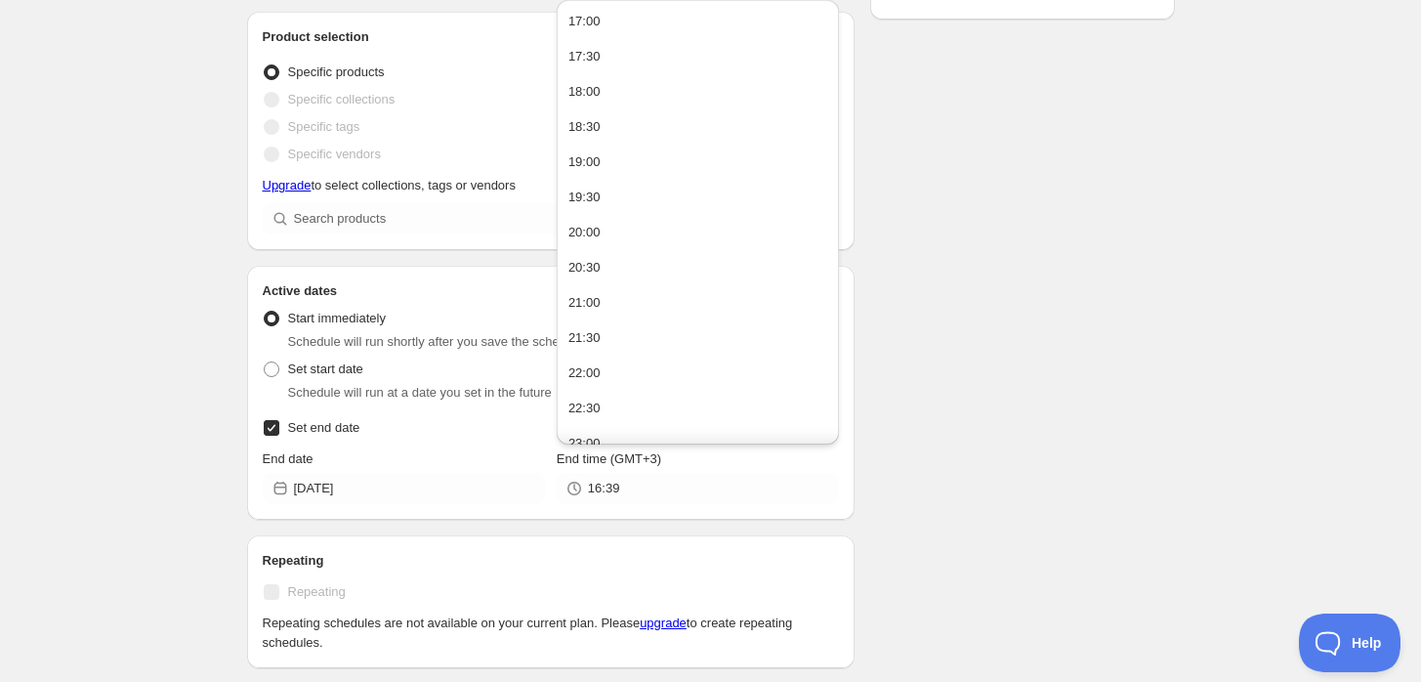
click at [1031, 380] on div "Schedule name New schedule Sep 01 2025 16:36 Your customers won't see this Valu…" at bounding box center [702, 320] width 943 height 1390
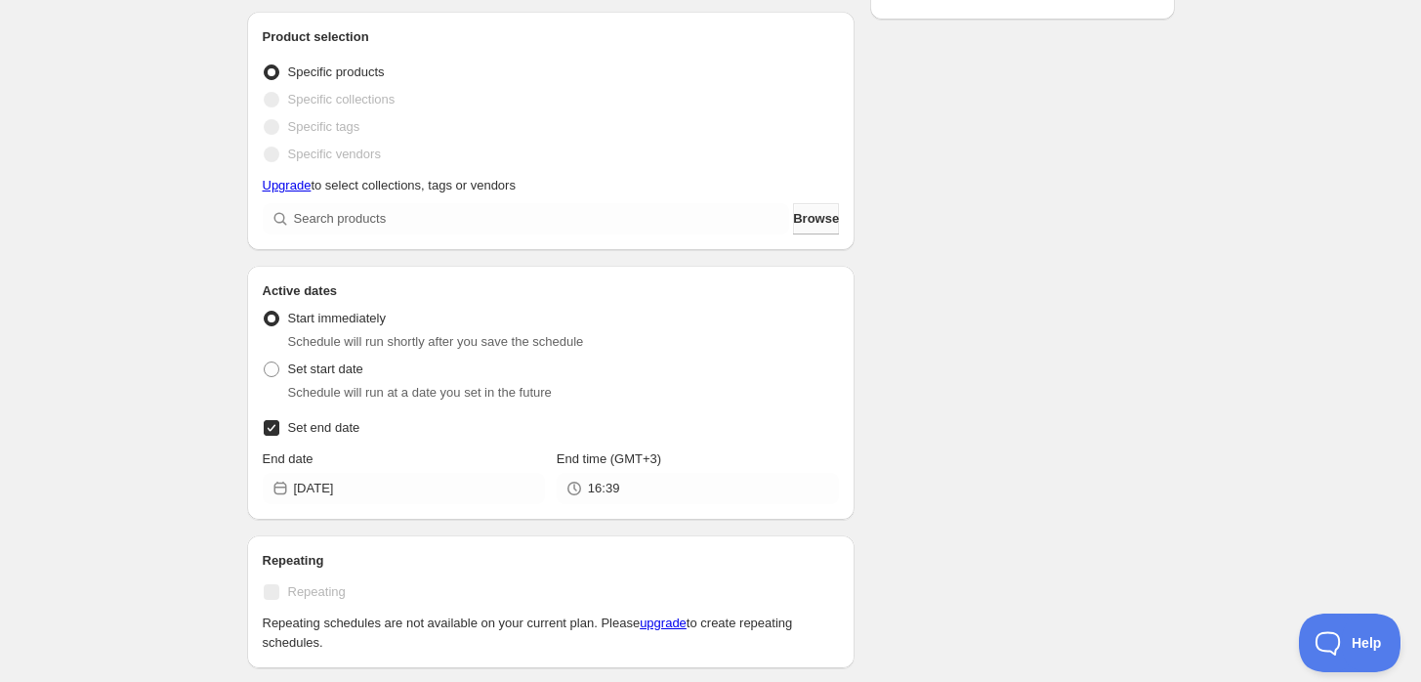
click at [808, 225] on span "Browse" at bounding box center [816, 219] width 46 height 20
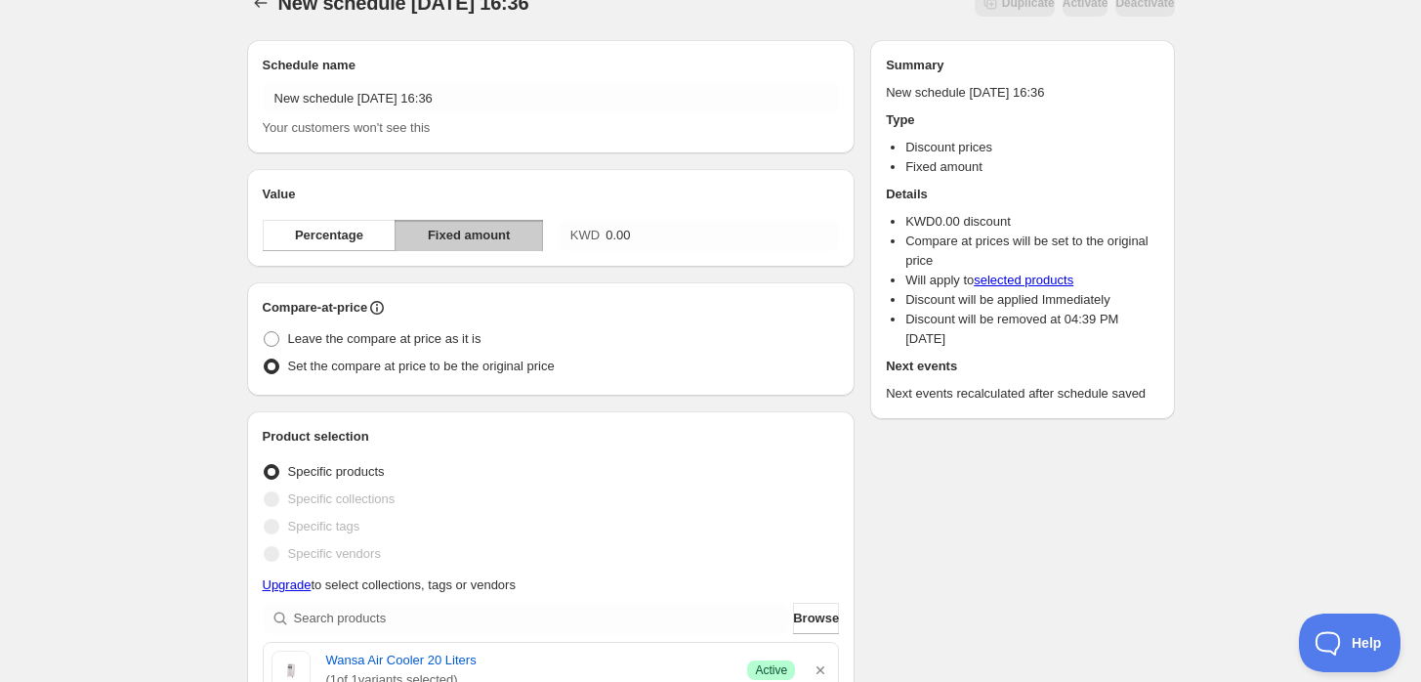
scroll to position [0, 0]
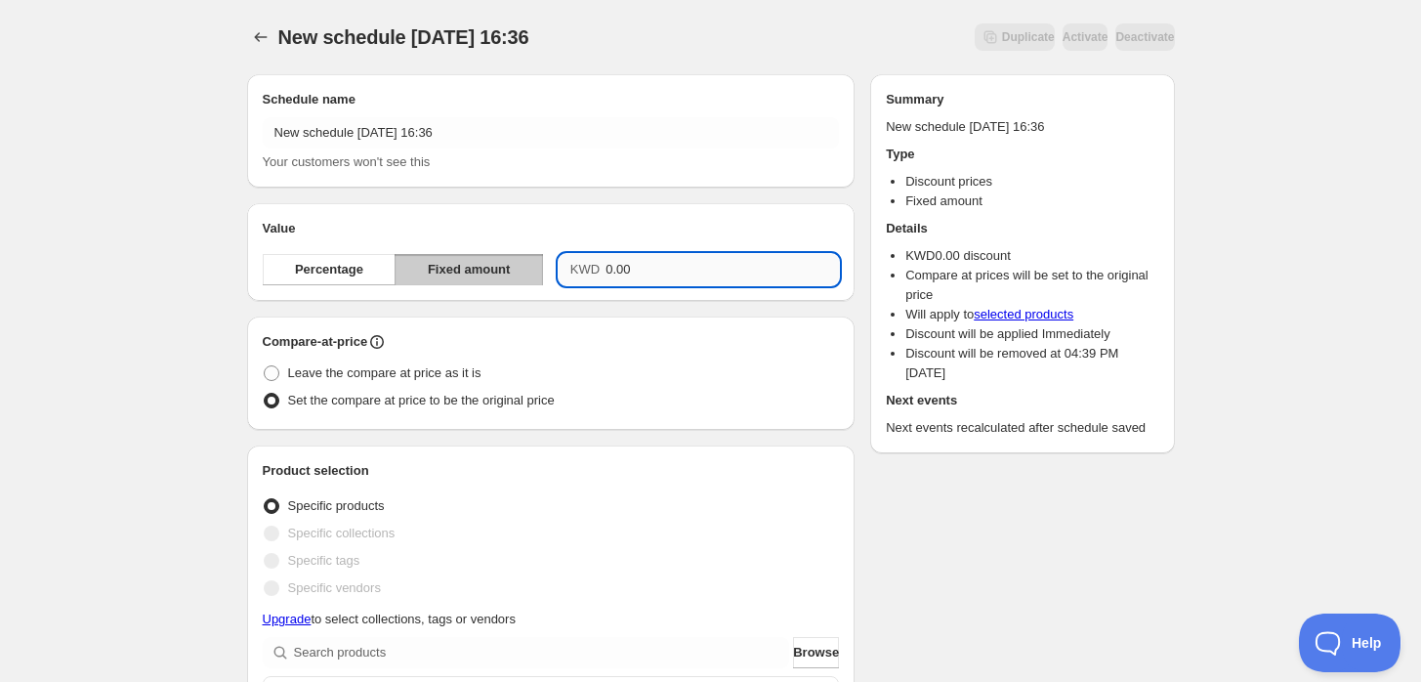
click at [614, 275] on input "0.00" at bounding box center [721, 269] width 233 height 31
drag, startPoint x: 633, startPoint y: 268, endPoint x: 602, endPoint y: 268, distance: 30.3
click at [602, 268] on div "KWD 0.00" at bounding box center [699, 269] width 280 height 31
type input "30.00"
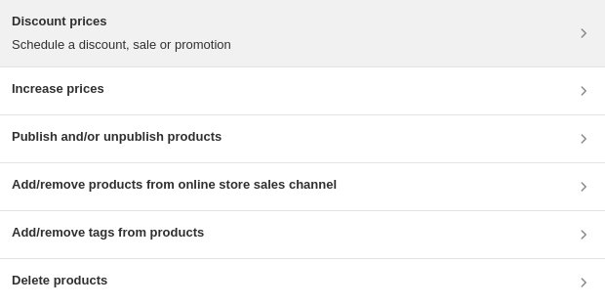
click at [539, 42] on div "Discount prices Schedule a discount, sale or promotion" at bounding box center [303, 33] width 582 height 43
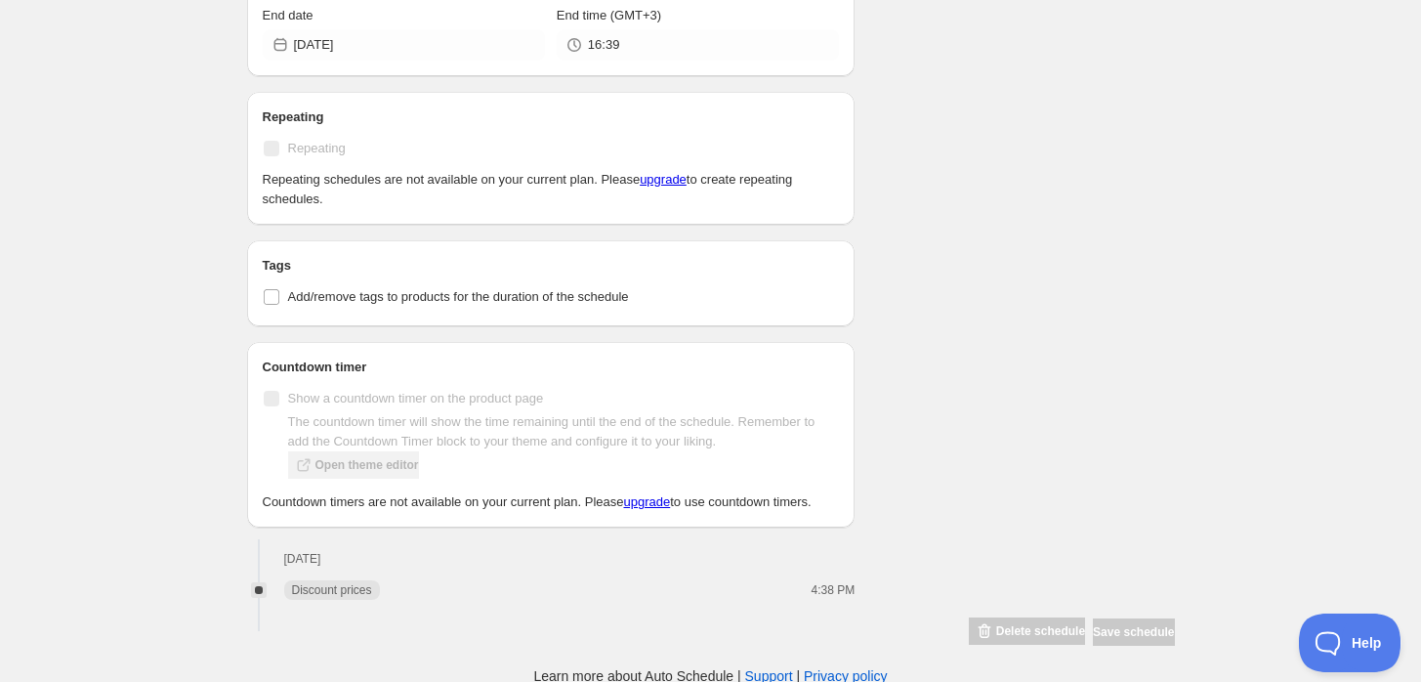
scroll to position [891, 0]
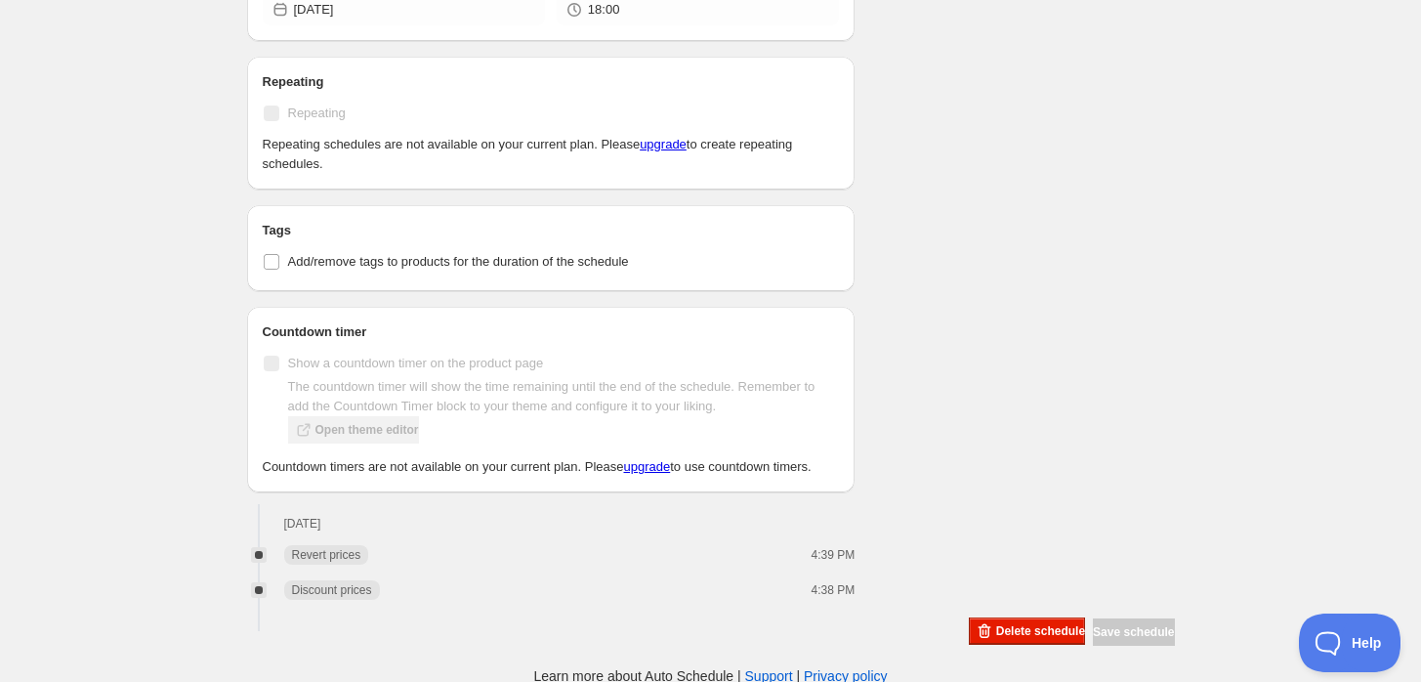
scroll to position [928, 0]
click at [1028, 635] on button "Delete schedule" at bounding box center [1027, 628] width 116 height 27
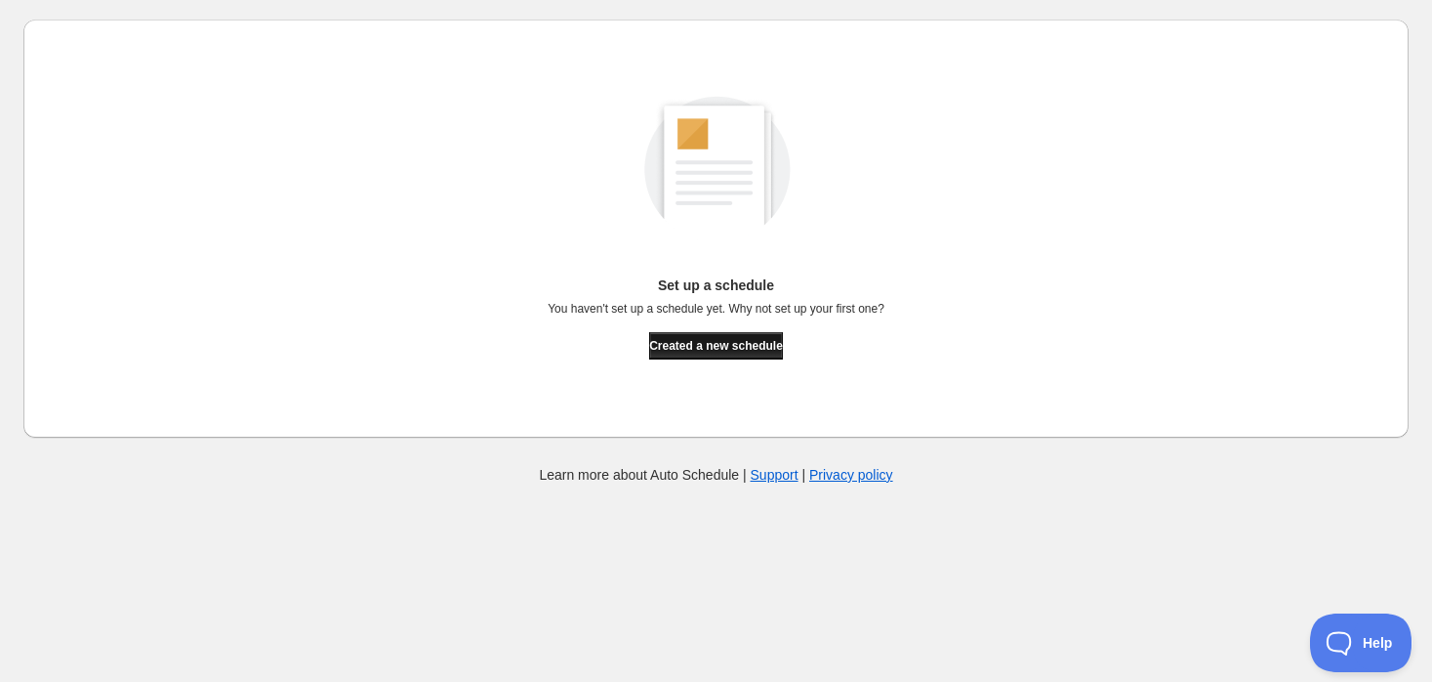
click at [766, 342] on span "Created a new schedule" at bounding box center [716, 346] width 134 height 16
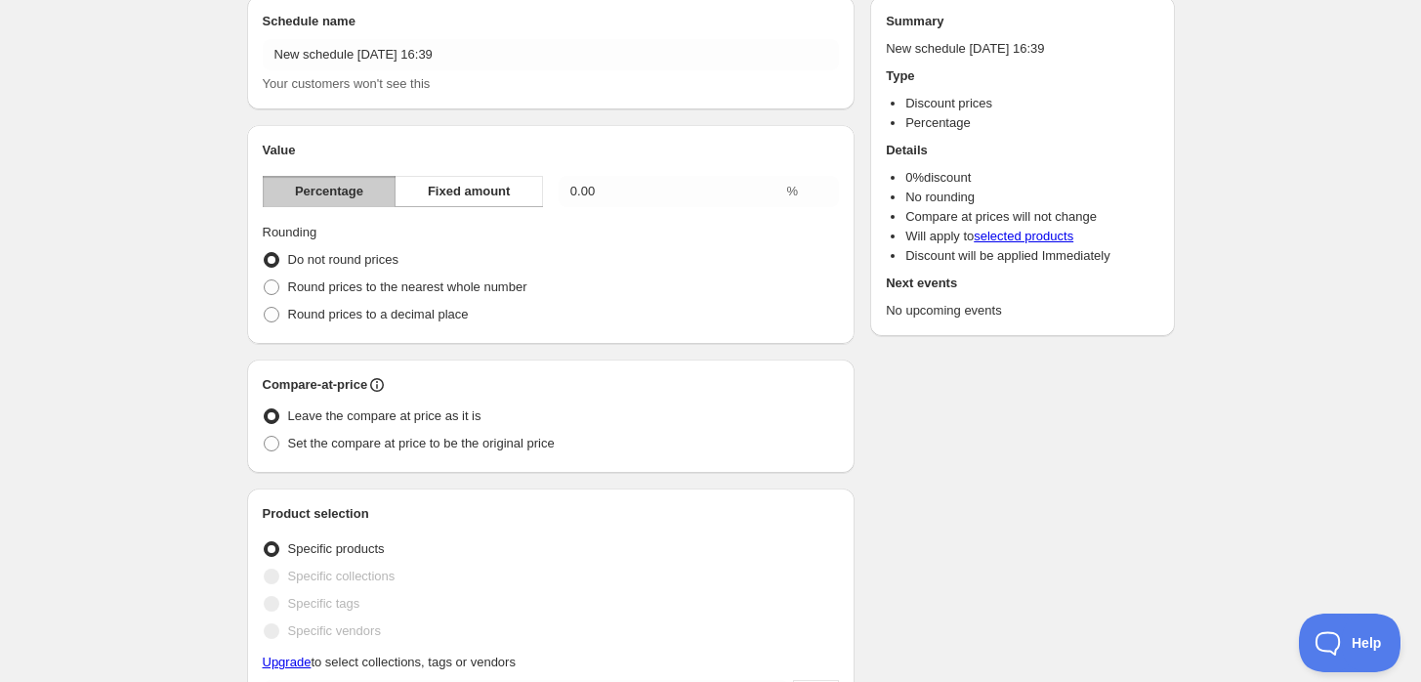
scroll to position [108, 0]
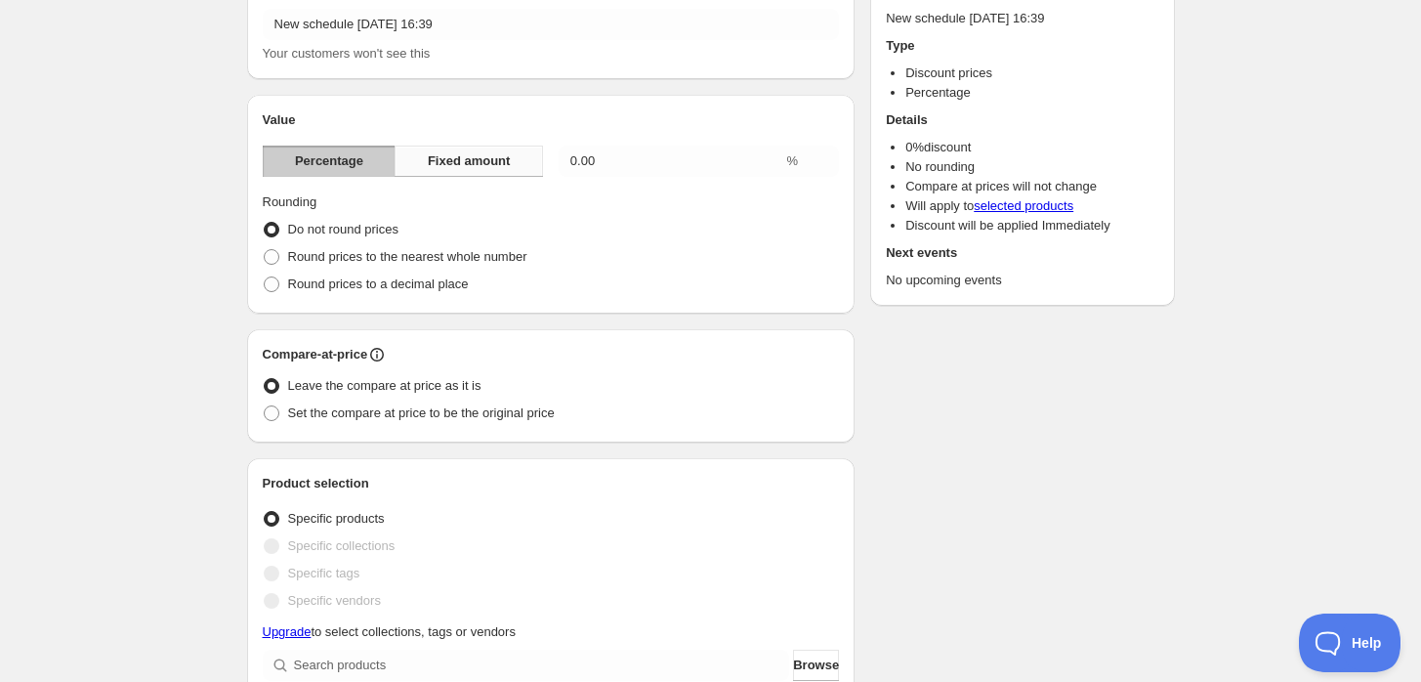
click at [449, 165] on span "Fixed amount" at bounding box center [469, 161] width 83 height 20
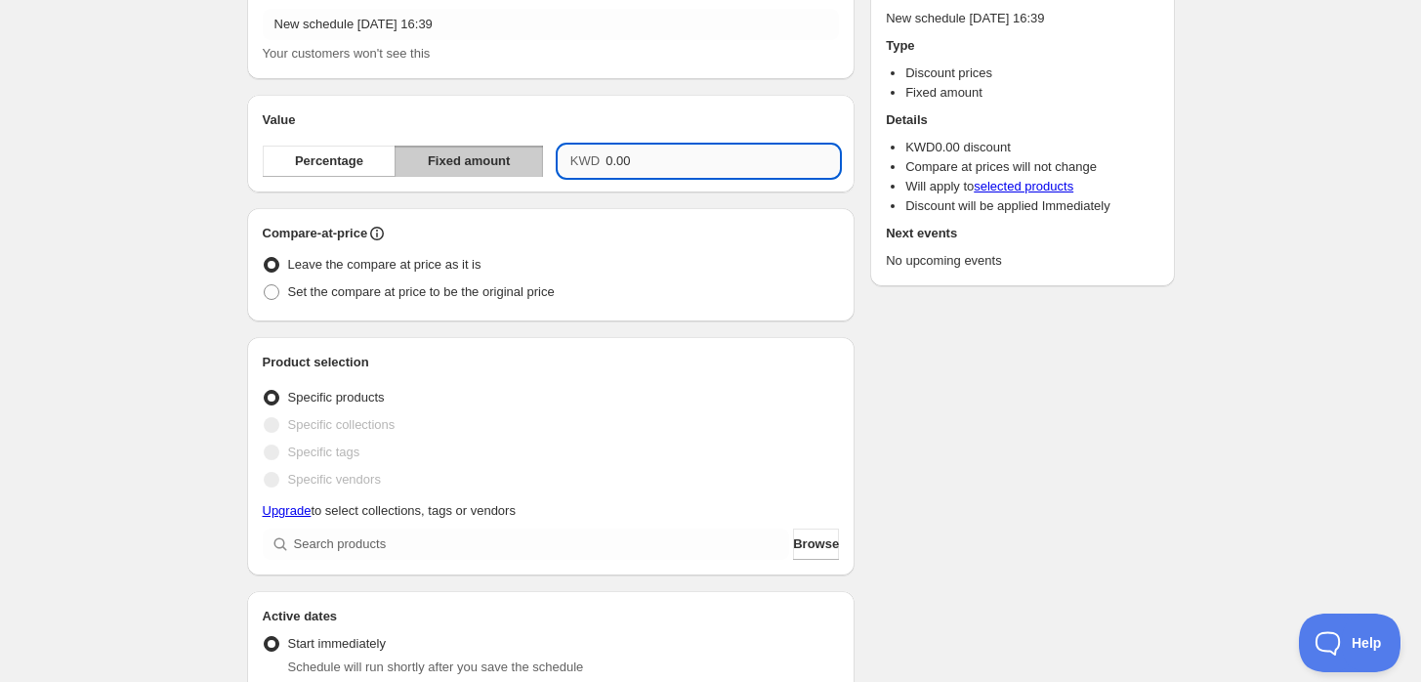
click at [612, 166] on input "0.00" at bounding box center [721, 160] width 233 height 31
click at [626, 162] on input "0.00" at bounding box center [721, 160] width 233 height 31
type input "2.00"
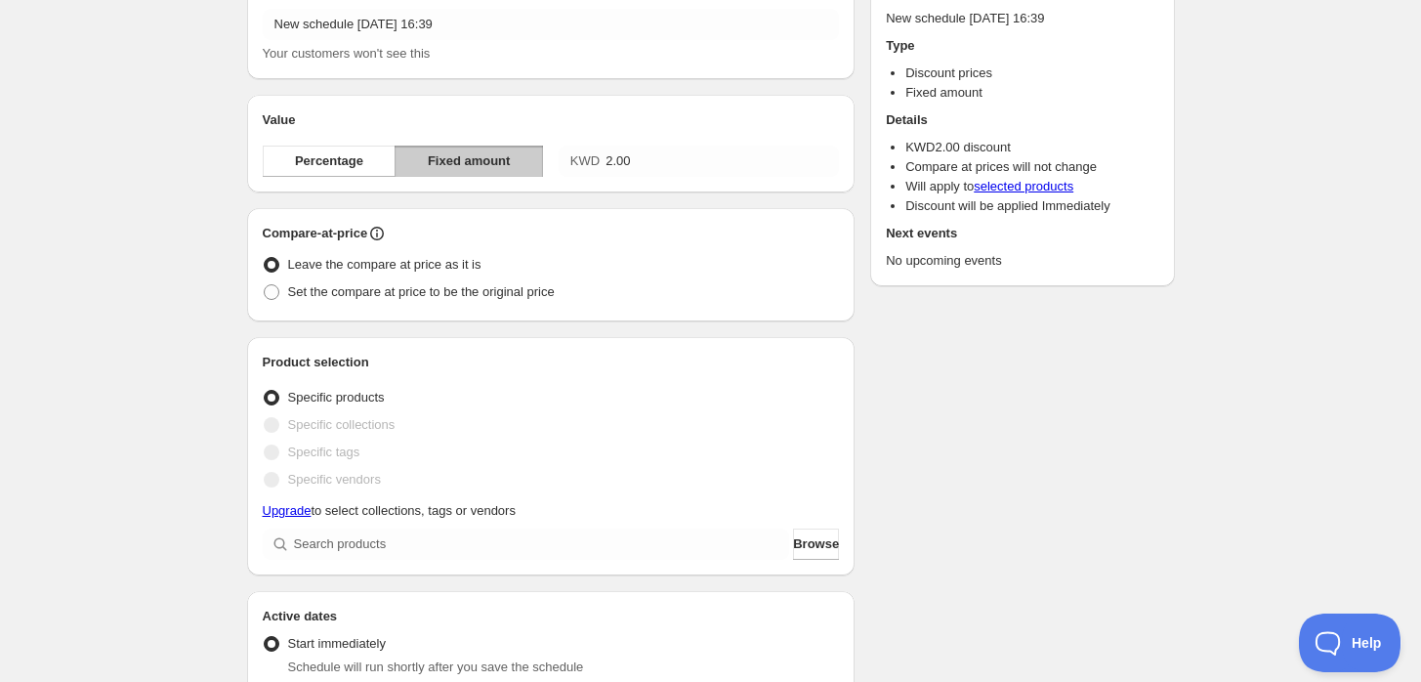
click at [944, 381] on div "Schedule name New schedule Sep 01 2025 16:39 Your customers won't see this Valu…" at bounding box center [702, 614] width 943 height 1328
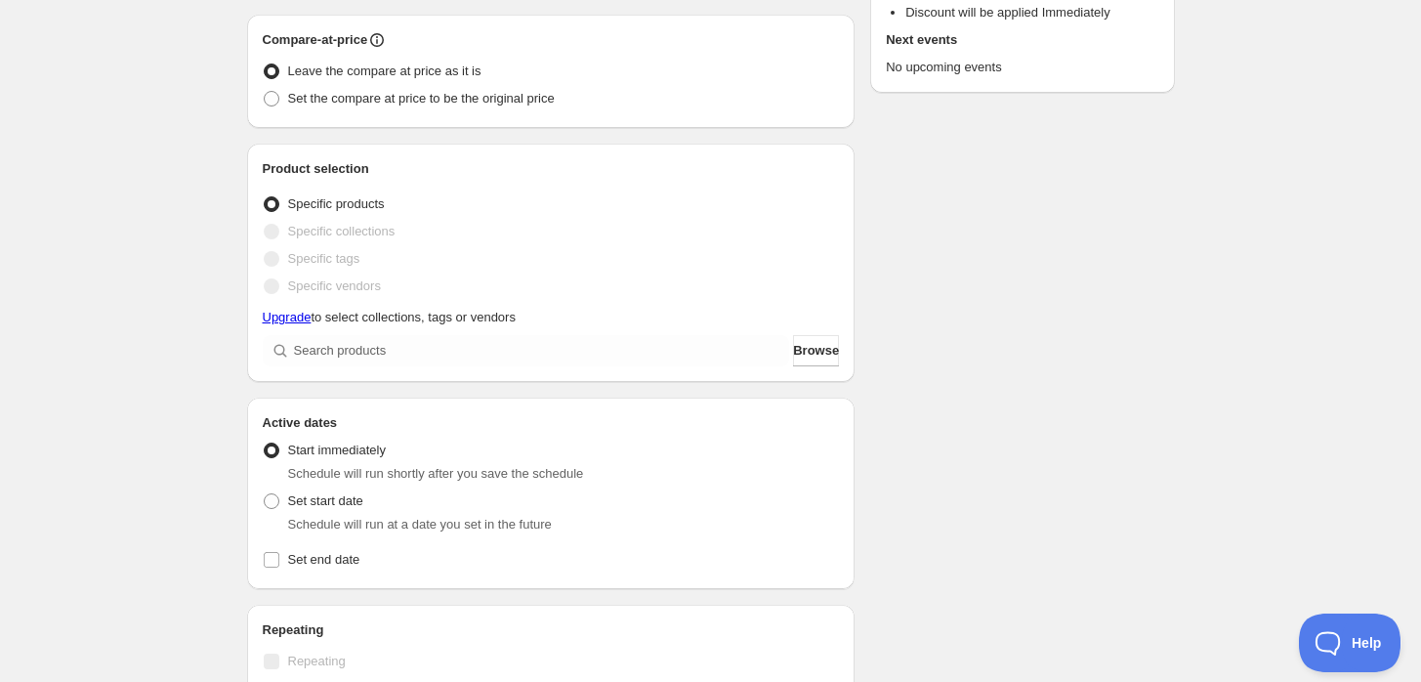
scroll to position [325, 0]
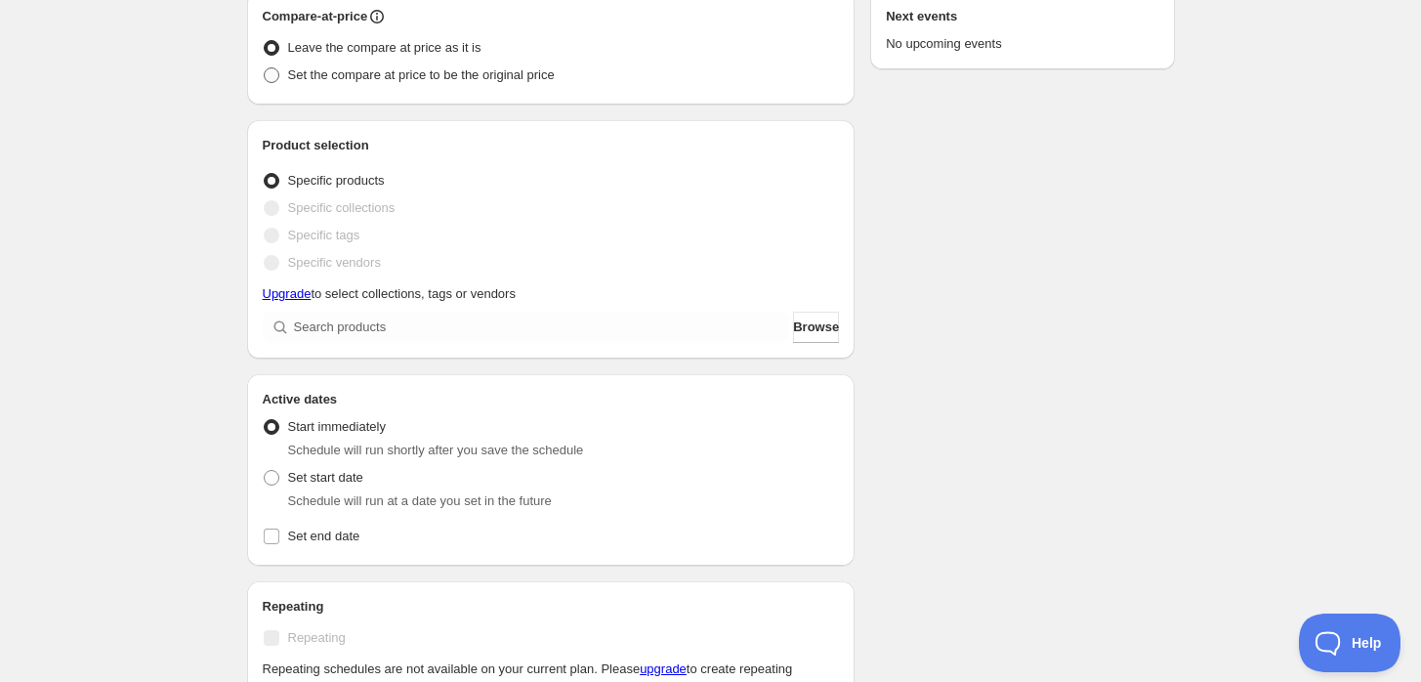
click at [303, 70] on span "Set the compare at price to be the original price" at bounding box center [421, 74] width 267 height 15
click at [265, 68] on input "Set the compare at price to be the original price" at bounding box center [264, 67] width 1 height 1
radio input "true"
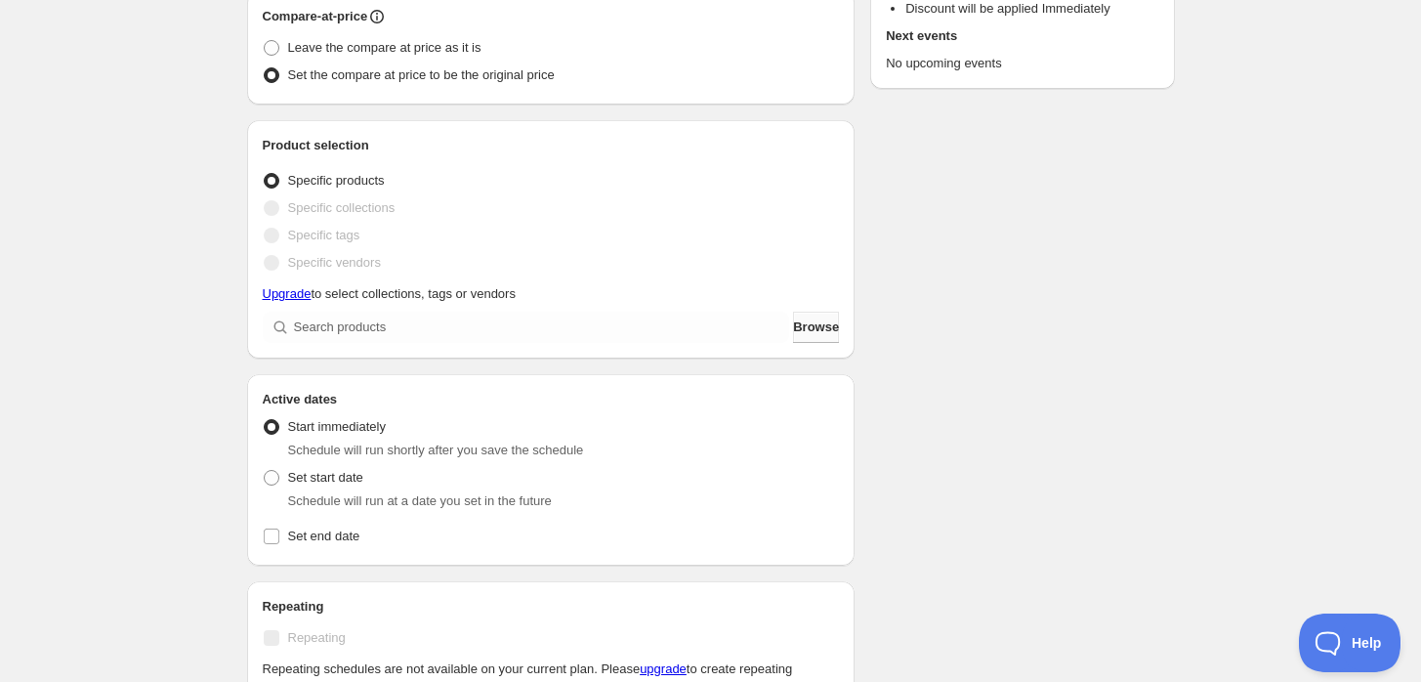
click at [812, 318] on span "Browse" at bounding box center [816, 327] width 46 height 20
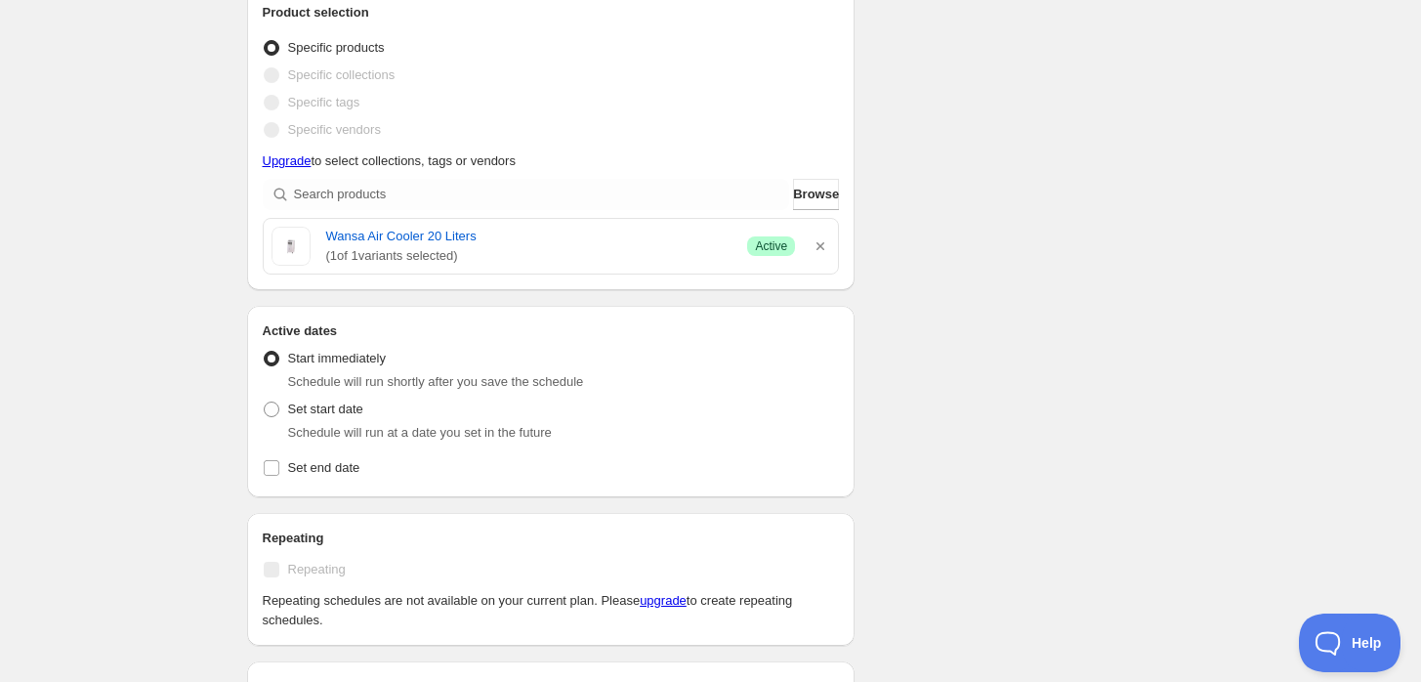
scroll to position [650, 0]
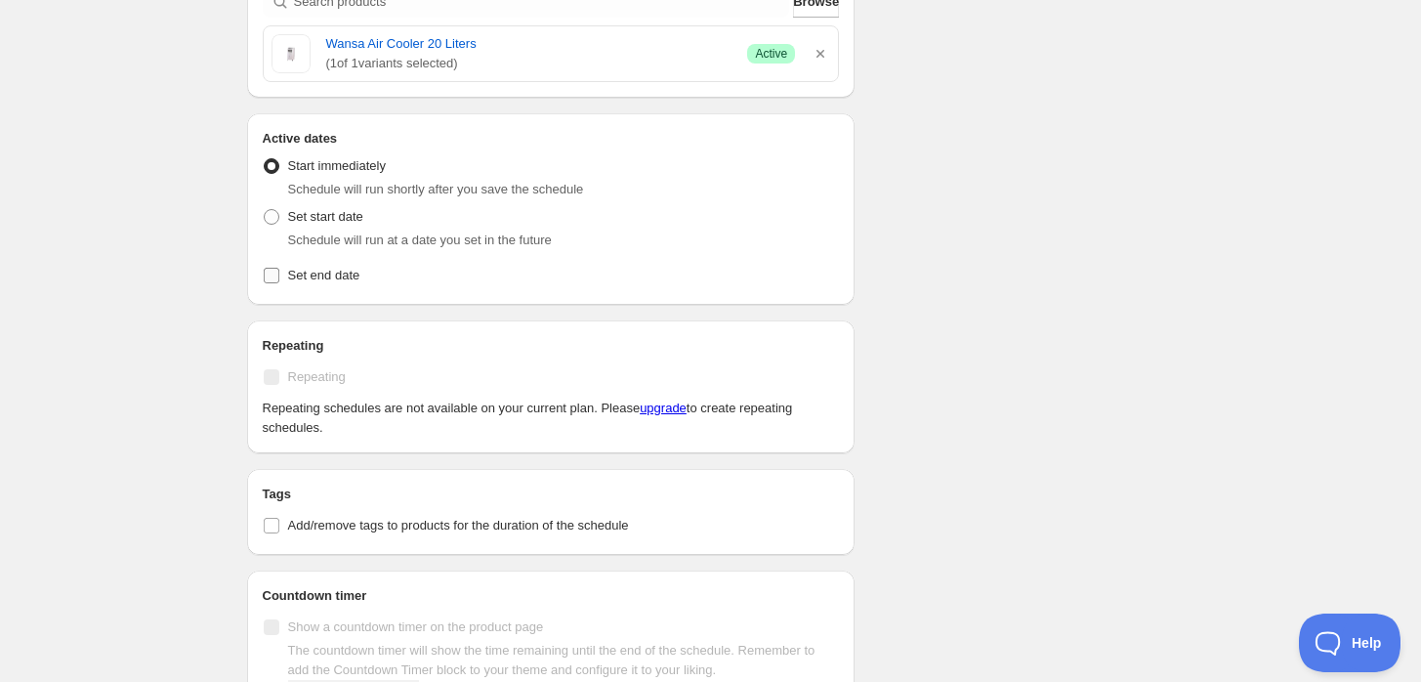
click at [313, 281] on span "Set end date" at bounding box center [324, 275] width 72 height 15
click at [279, 281] on input "Set end date" at bounding box center [272, 276] width 16 height 16
checkbox input "true"
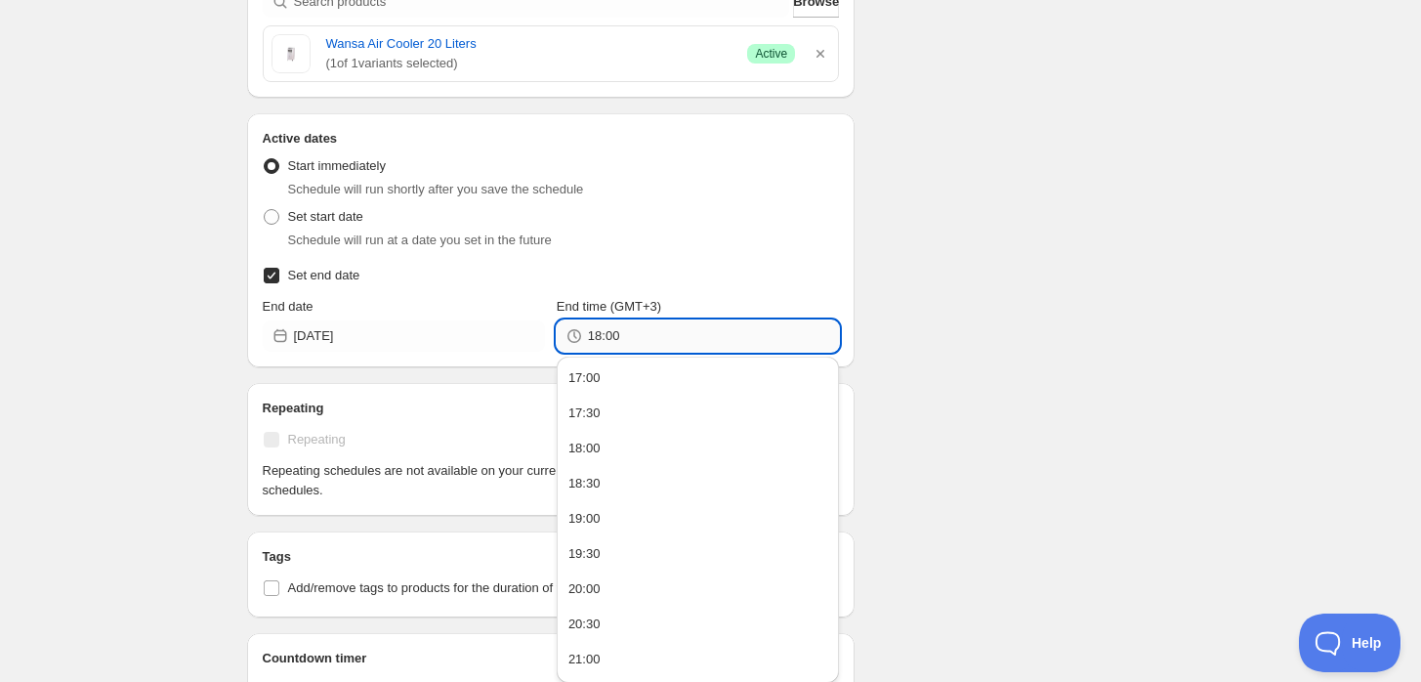
click at [588, 331] on input "18:00" at bounding box center [713, 335] width 251 height 31
click at [591, 334] on input "18:00" at bounding box center [713, 335] width 251 height 31
drag, startPoint x: 617, startPoint y: 335, endPoint x: 605, endPoint y: 335, distance: 11.7
click at [605, 335] on input "16:00" at bounding box center [713, 335] width 251 height 31
click at [990, 295] on div "Schedule name New schedule Sep 01 2025 16:39 Your customers won't see this Valu…" at bounding box center [702, 135] width 943 height 1455
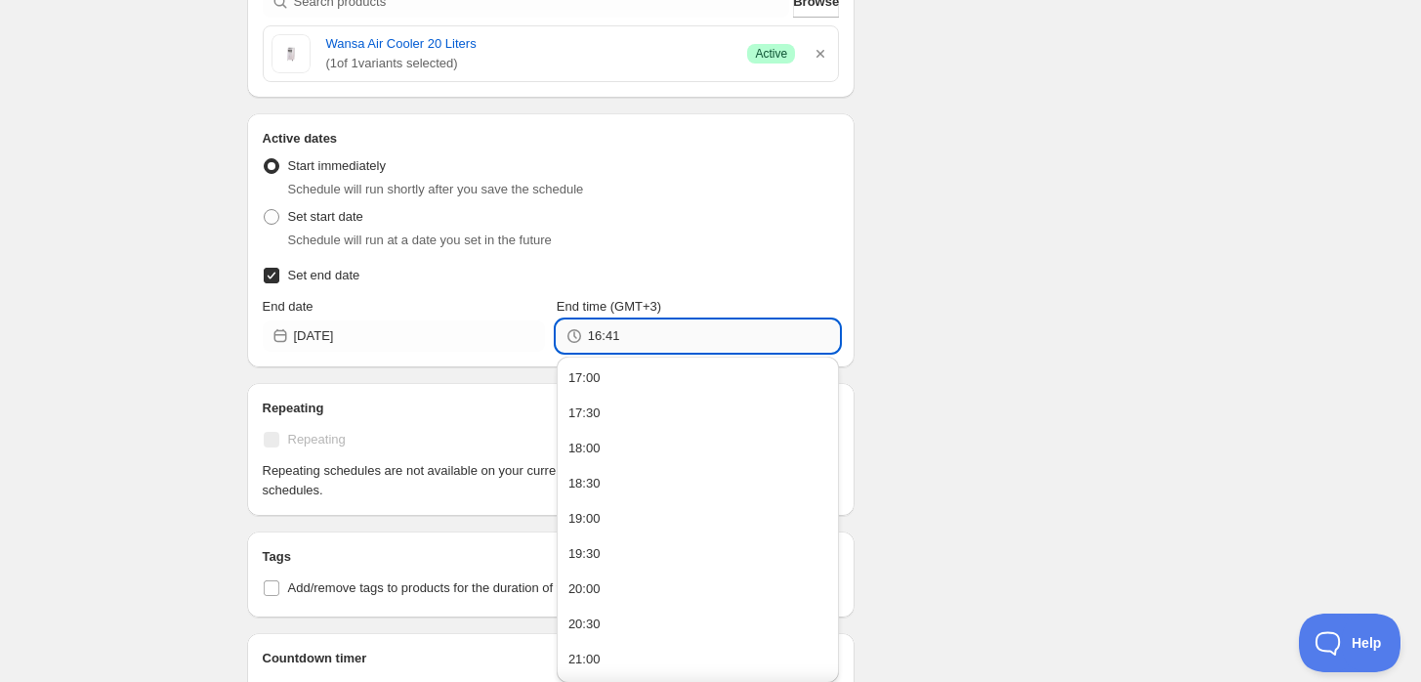
drag, startPoint x: 616, startPoint y: 330, endPoint x: 605, endPoint y: 330, distance: 10.7
click at [605, 330] on input "16:41" at bounding box center [713, 335] width 251 height 31
type input "16:42"
click at [1115, 277] on div "Schedule name New schedule Sep 01 2025 16:39 Your customers won't see this Valu…" at bounding box center [702, 135] width 943 height 1455
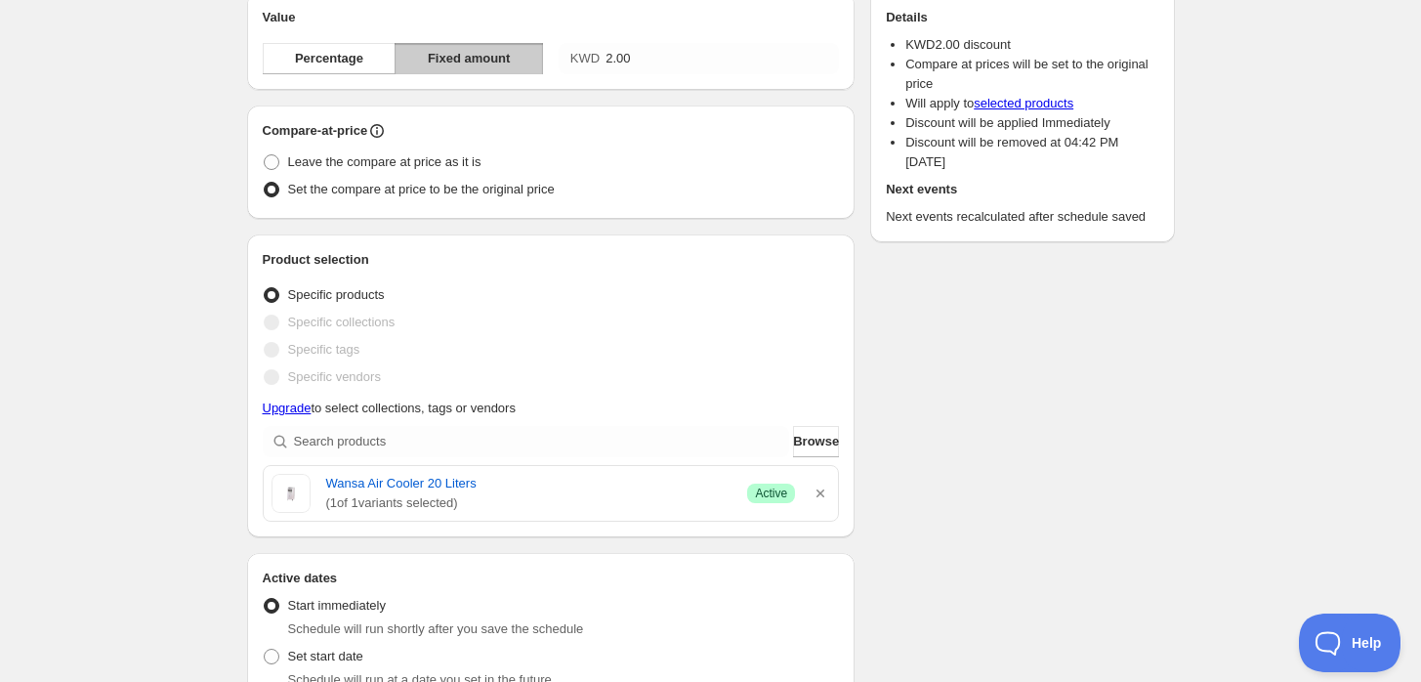
scroll to position [325, 0]
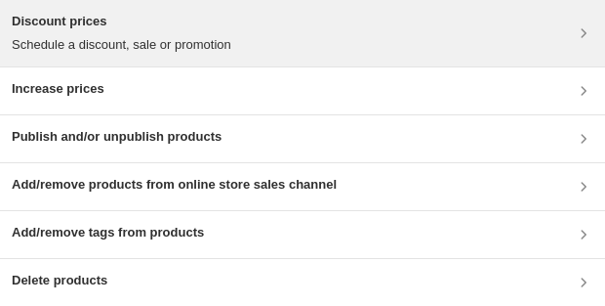
click at [232, 31] on div "Discount prices Schedule a discount, sale or promotion" at bounding box center [303, 33] width 582 height 43
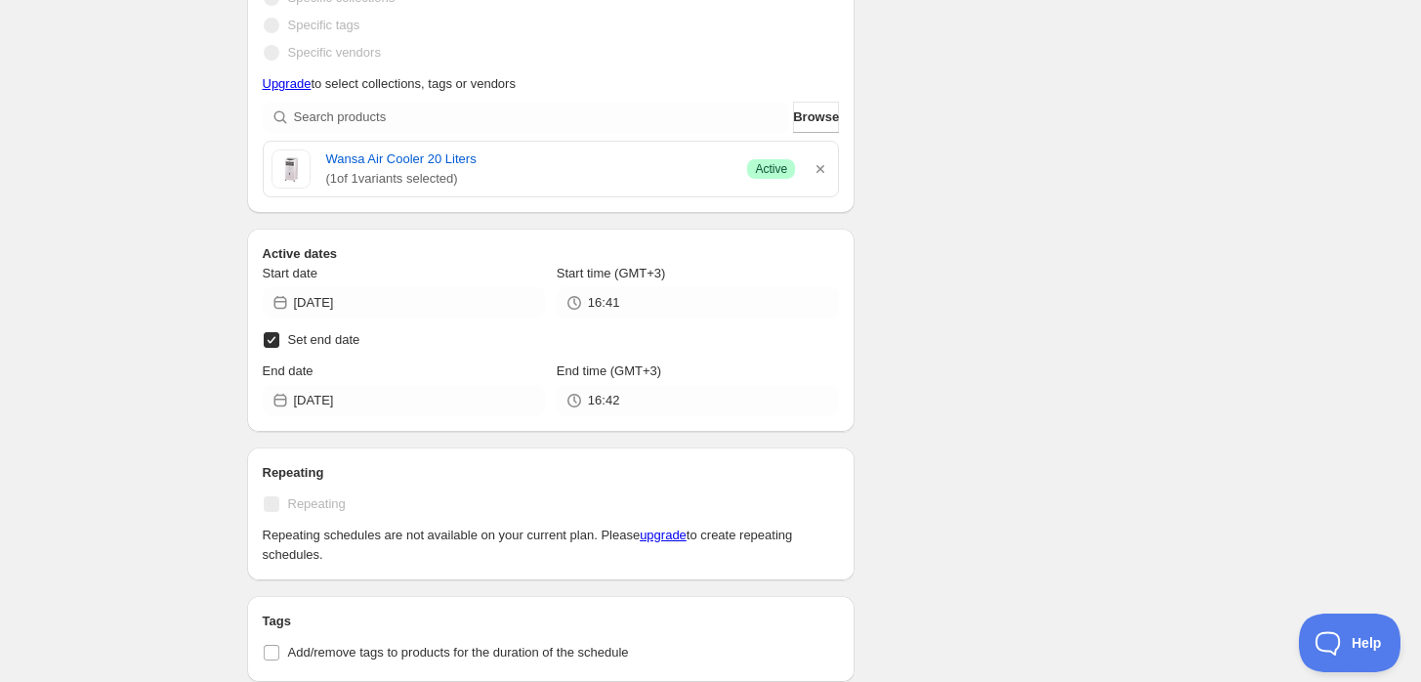
scroll to position [542, 0]
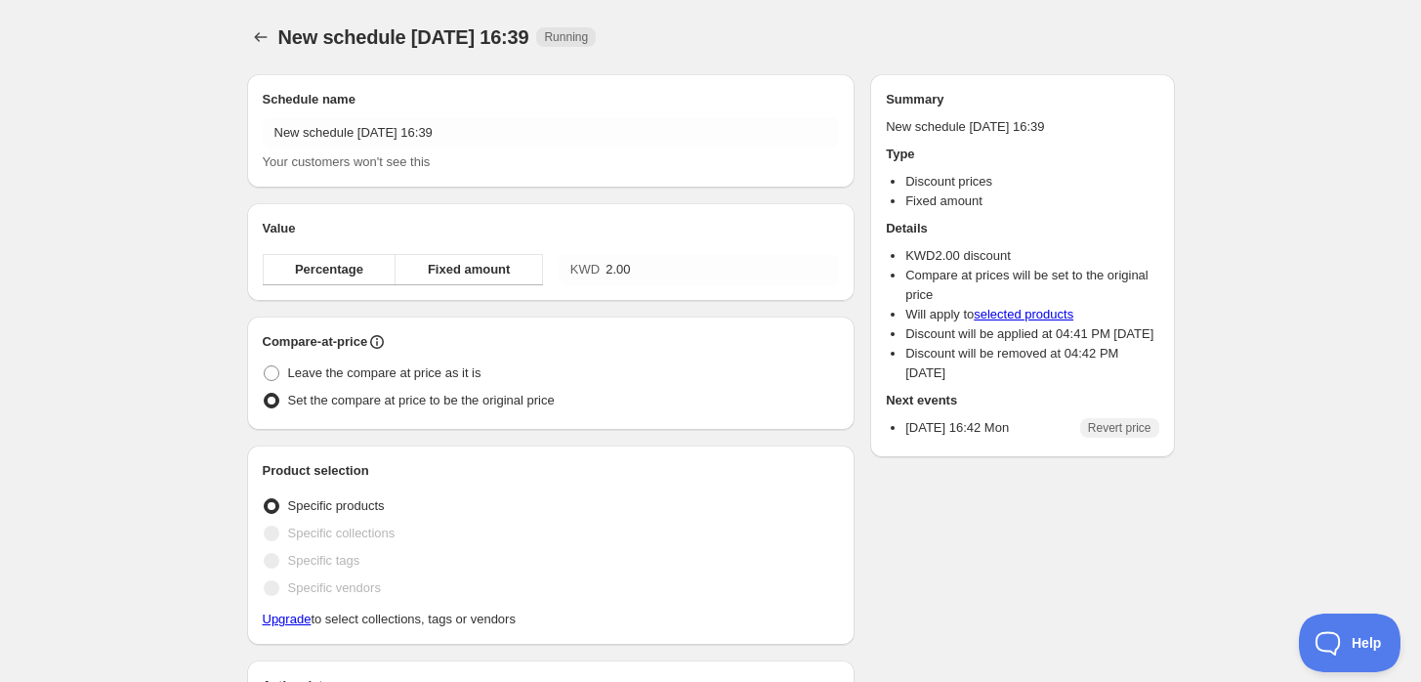
radio input "true"
checkbox input "true"
radio input "true"
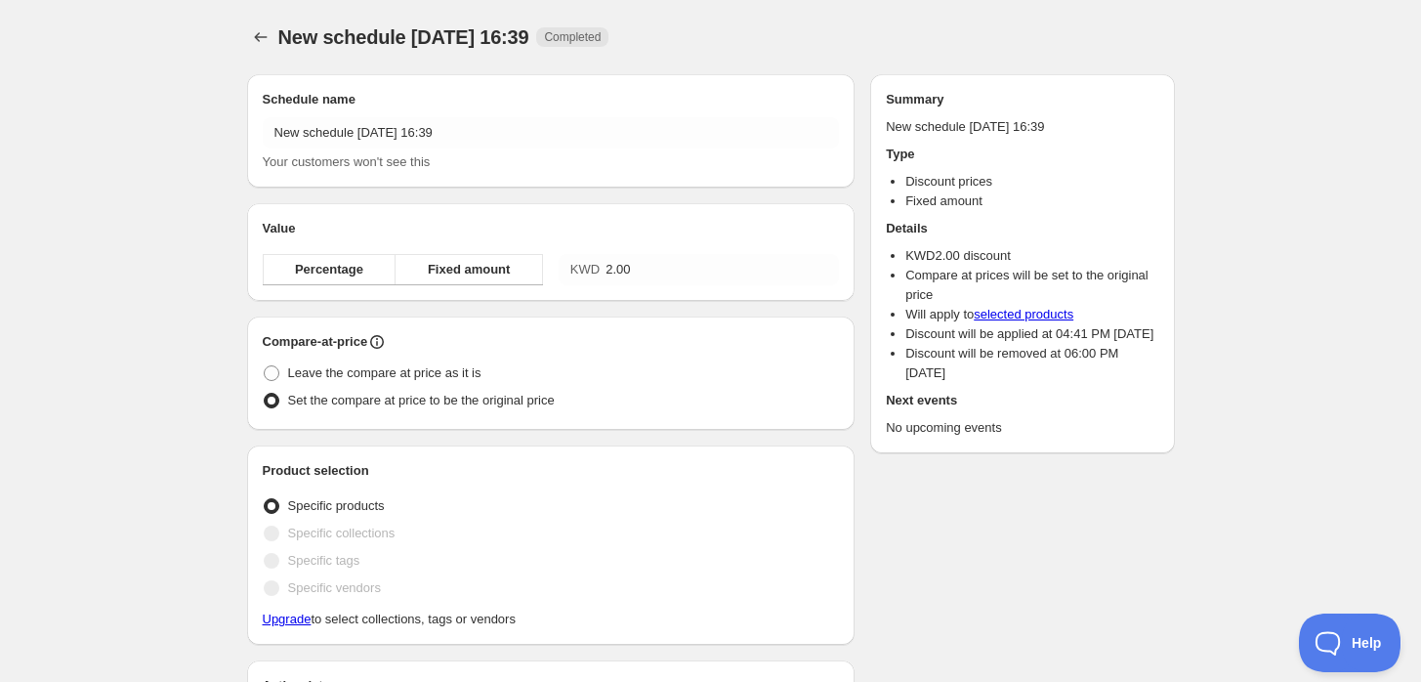
checkbox input "true"
click at [259, 49] on button "Schedules" at bounding box center [260, 36] width 27 height 27
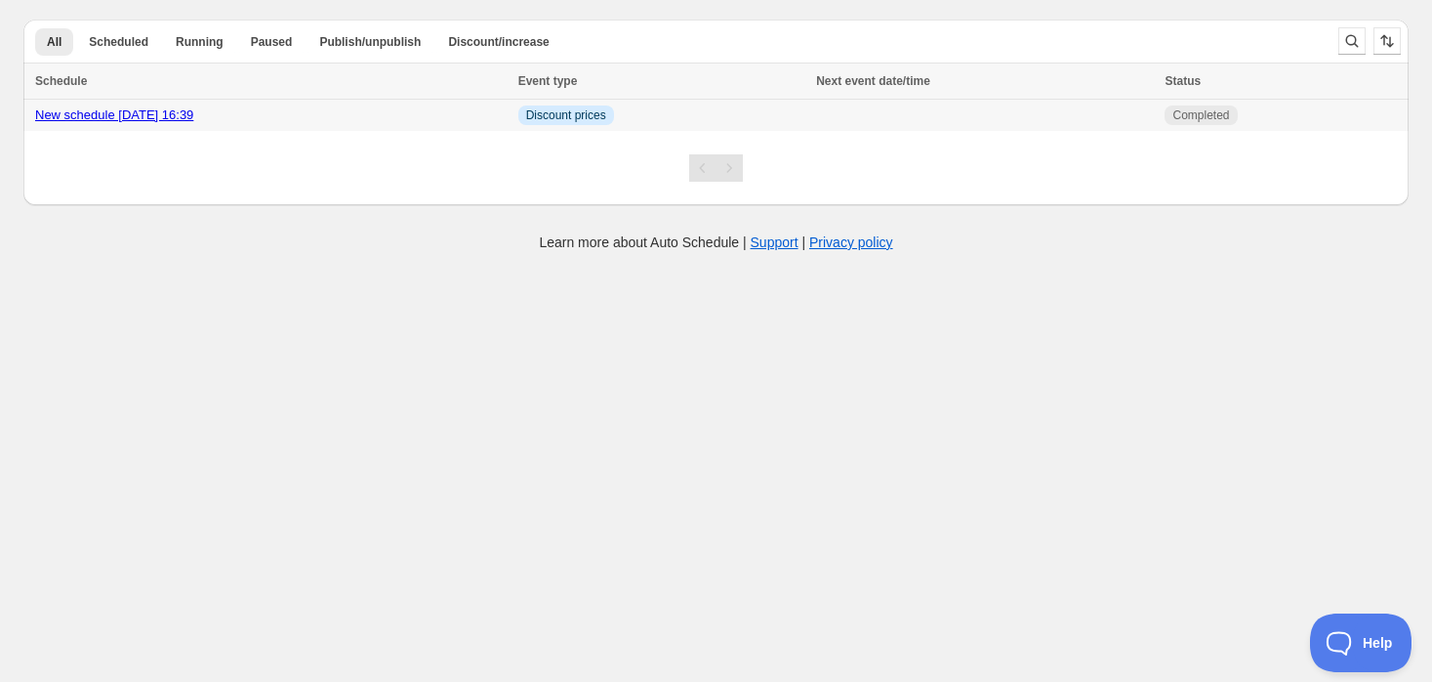
click at [193, 110] on link "New schedule Sep 01 2025 16:39" at bounding box center [114, 114] width 158 height 15
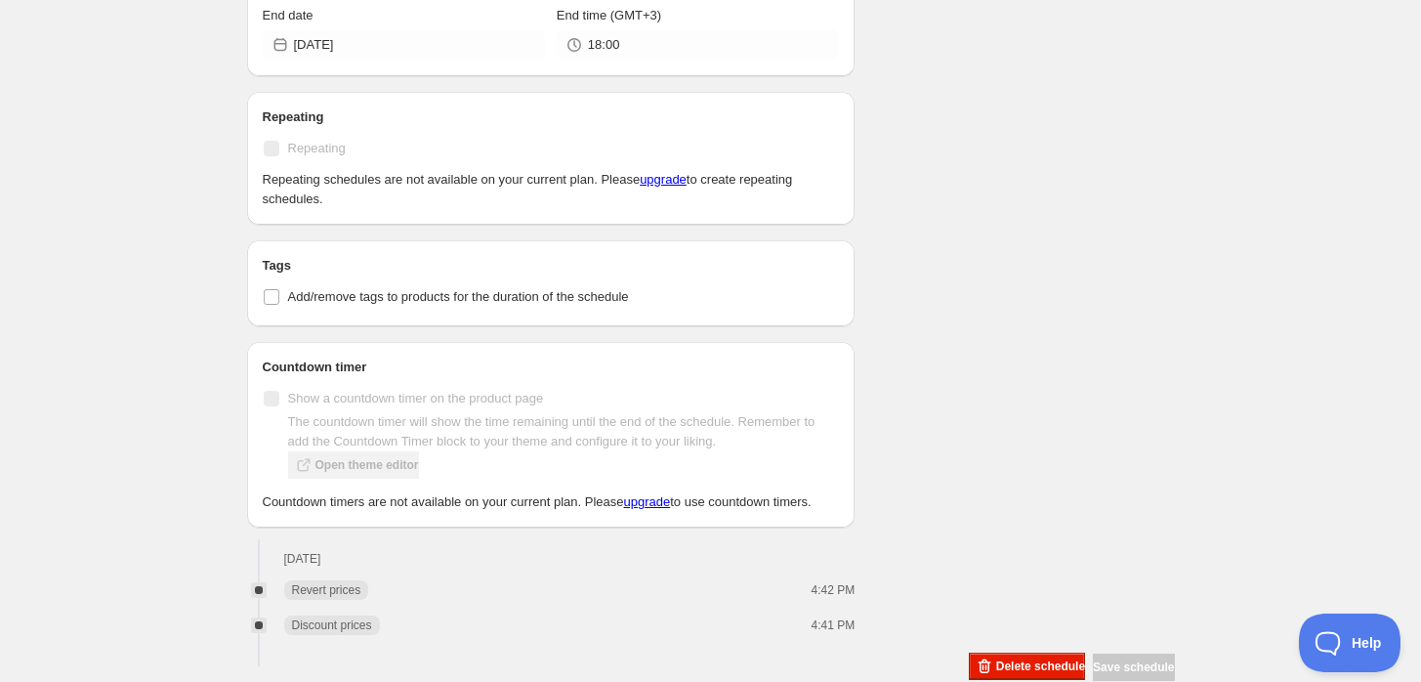
scroll to position [928, 0]
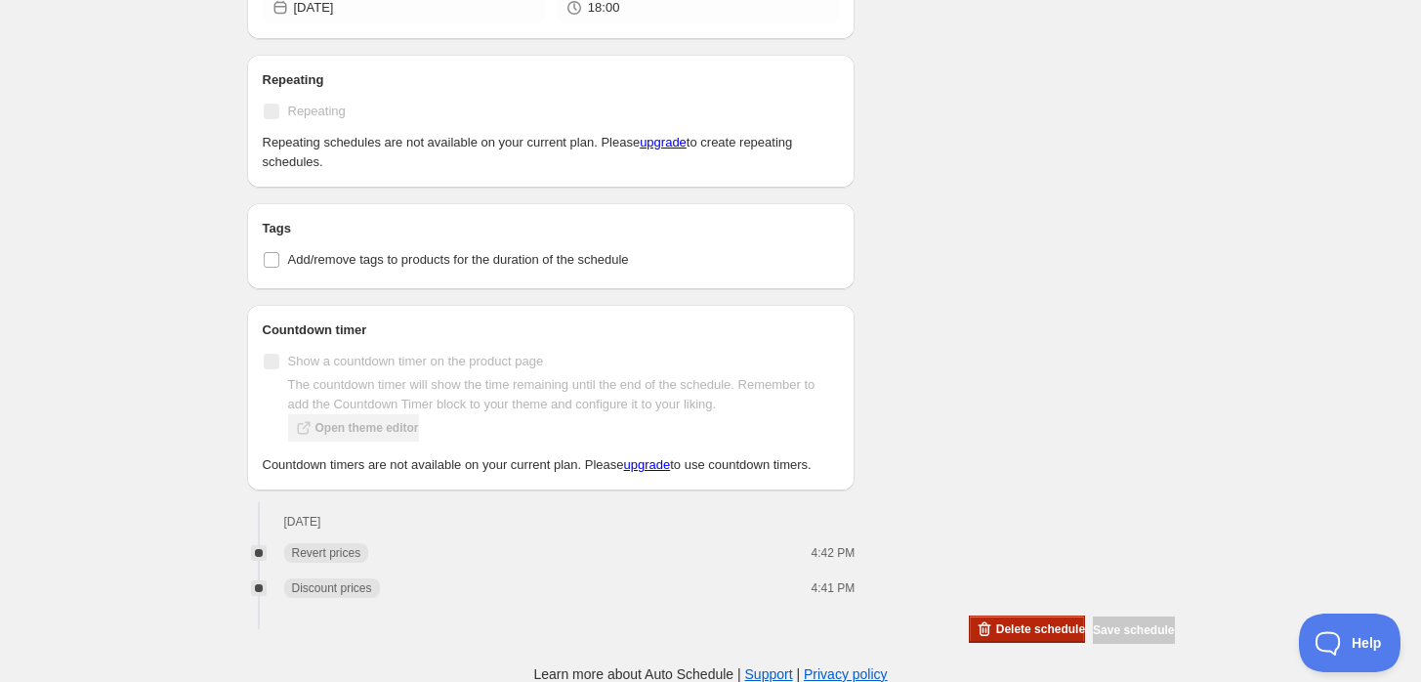
click at [1012, 617] on button "Delete schedule" at bounding box center [1027, 628] width 116 height 27
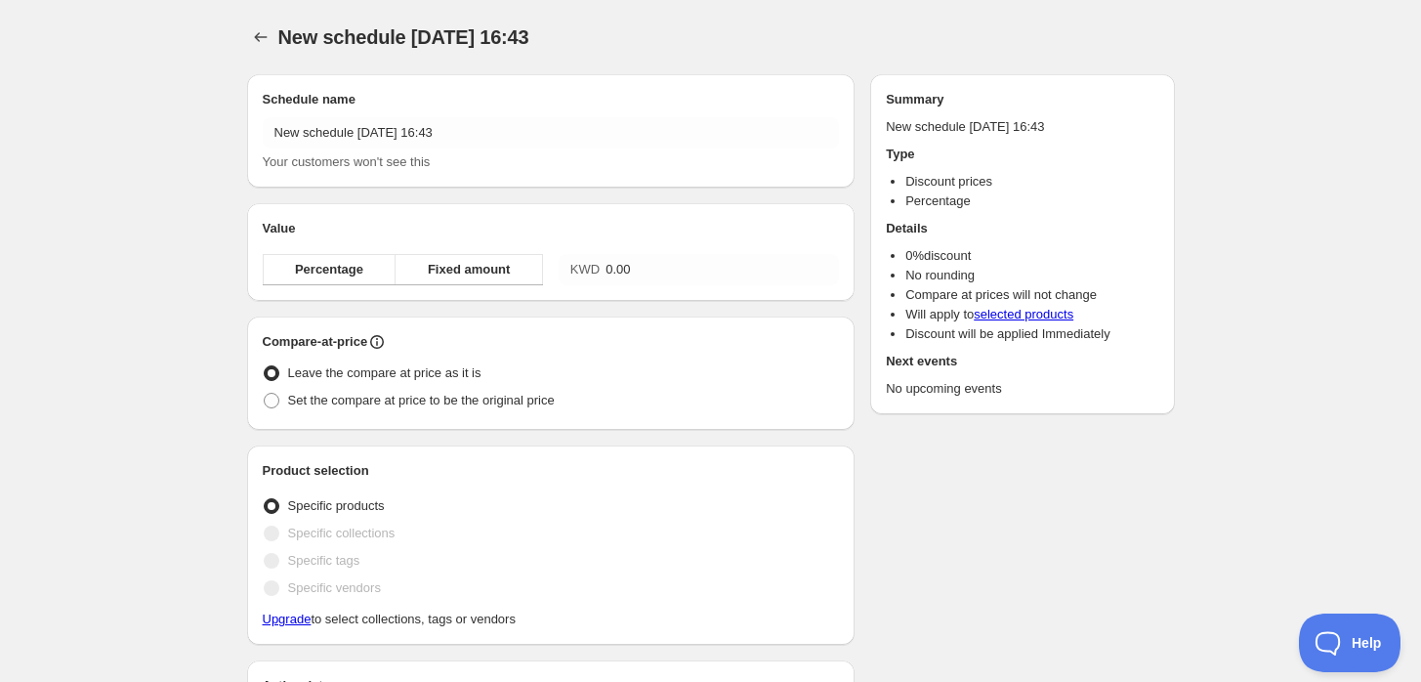
radio input "true"
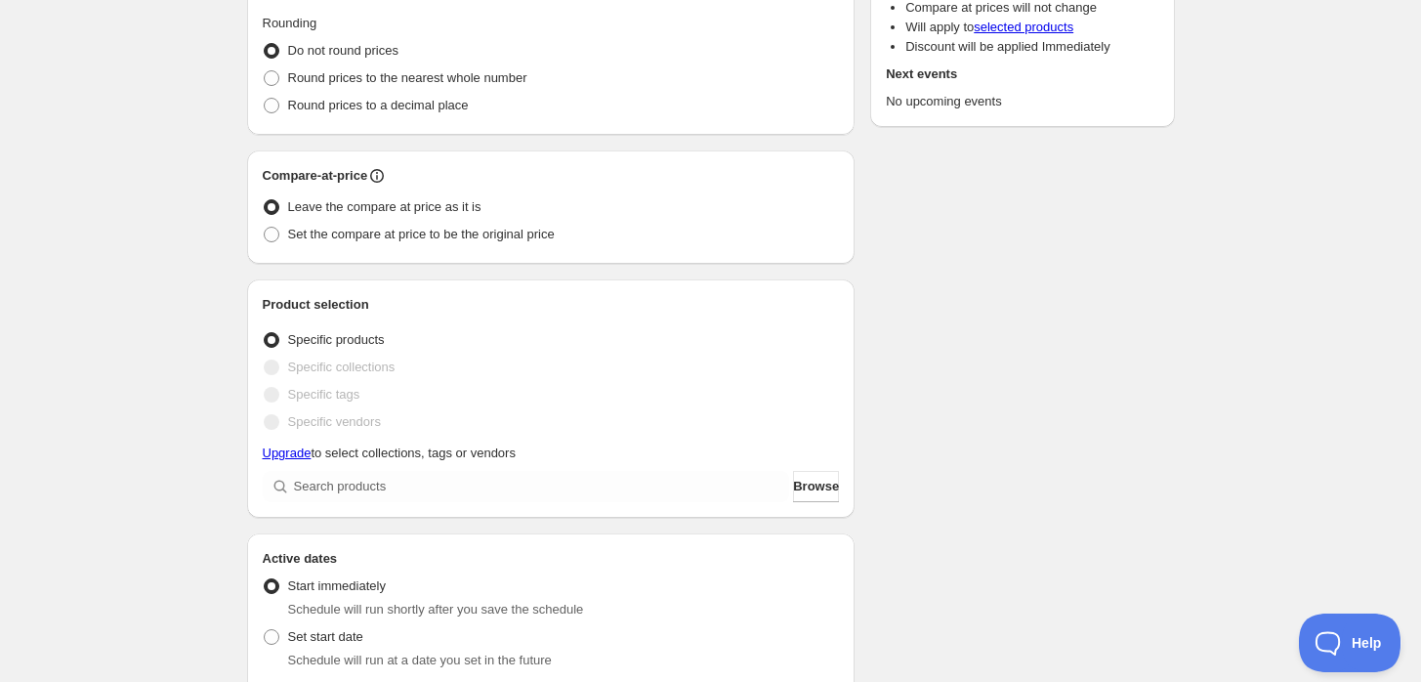
scroll to position [325, 0]
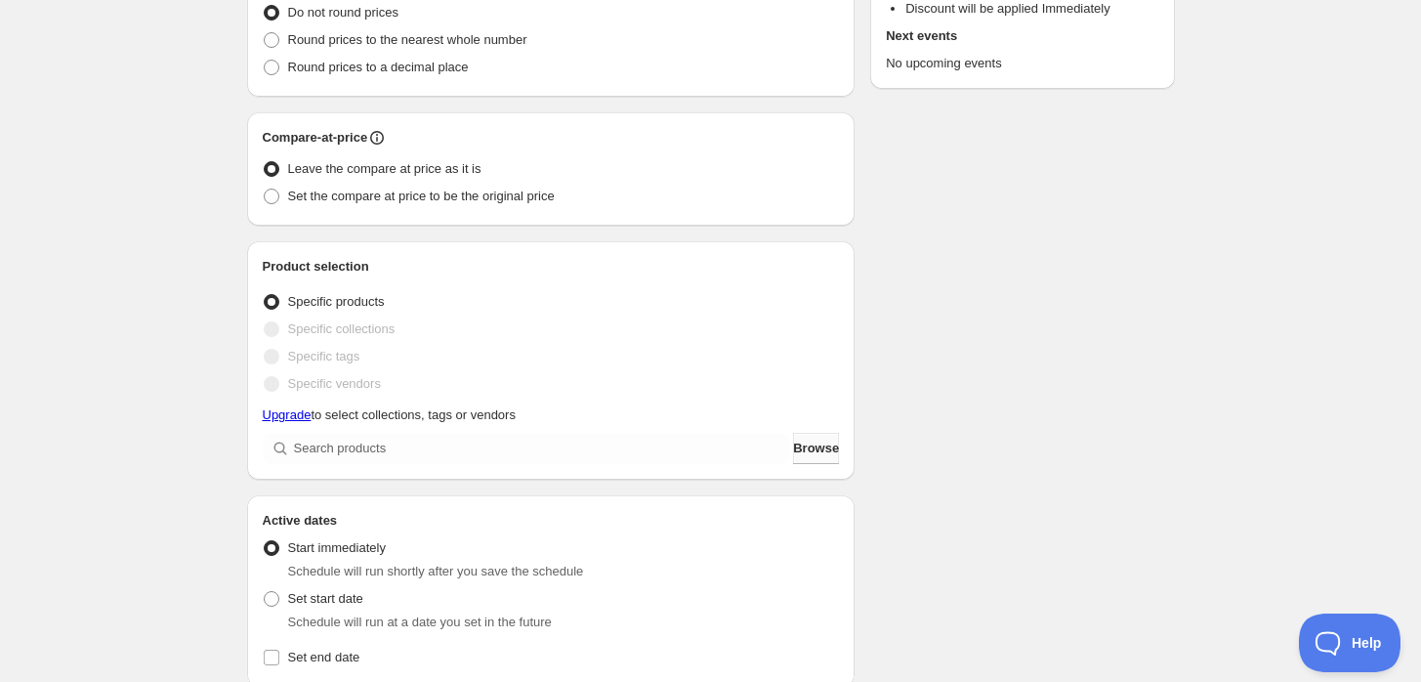
click at [813, 458] on button "Browse" at bounding box center [816, 448] width 46 height 31
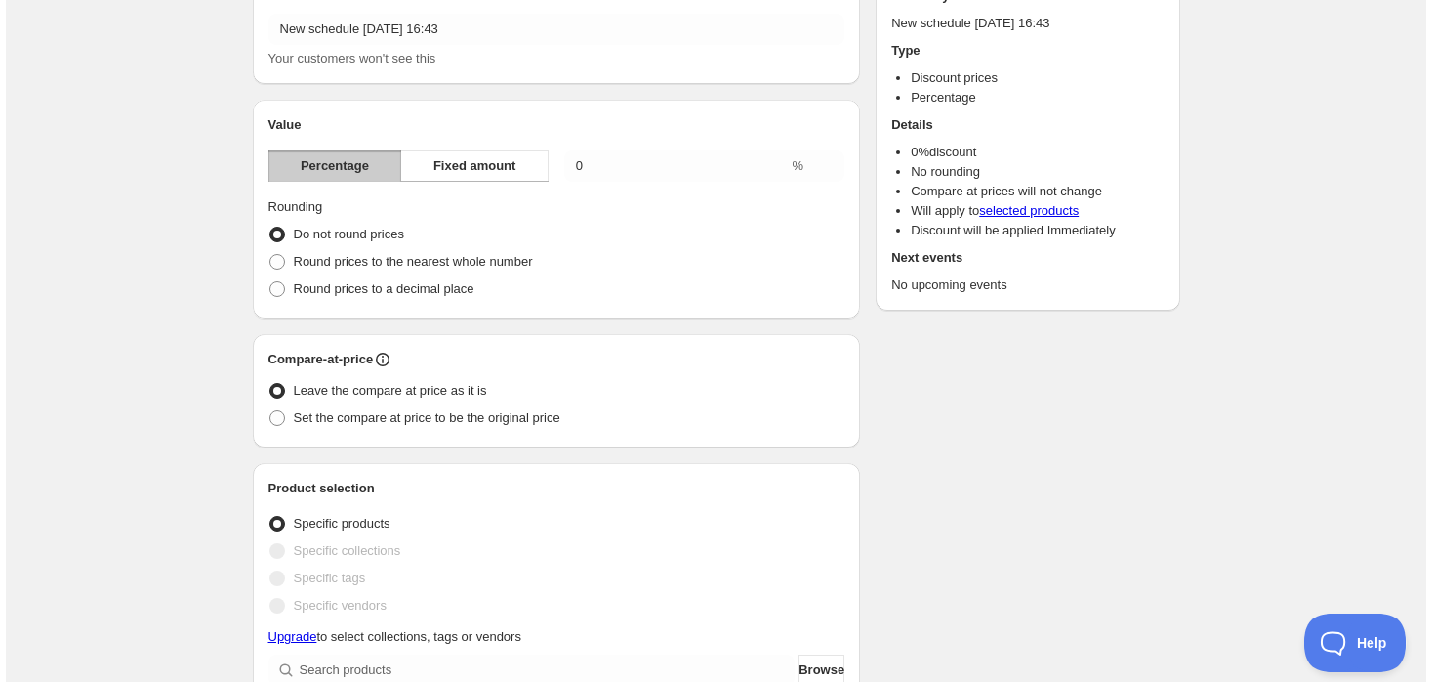
scroll to position [0, 0]
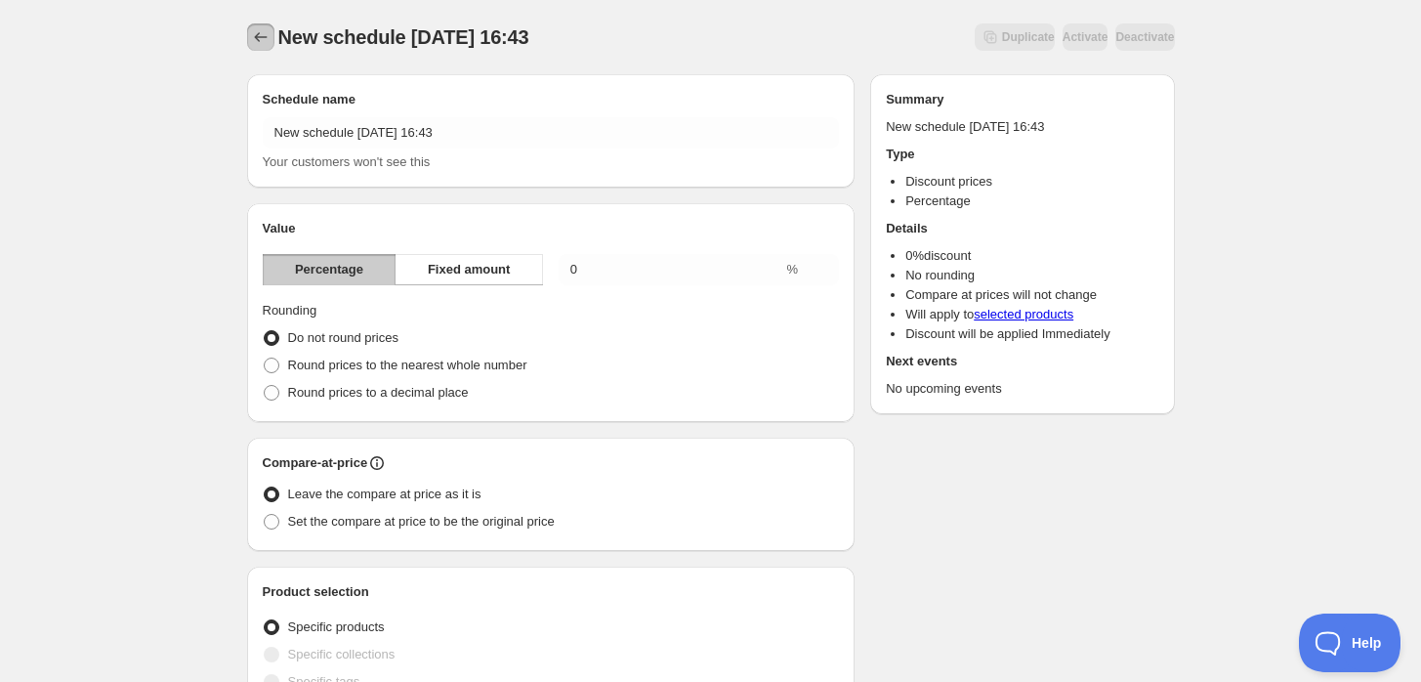
click at [266, 33] on icon "Schedules" at bounding box center [261, 37] width 20 height 20
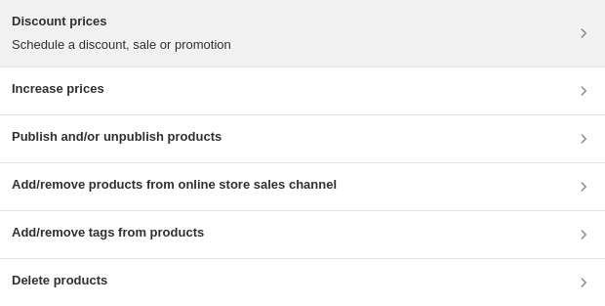
click at [315, 29] on div "Discount prices Schedule a discount, sale or promotion" at bounding box center [303, 33] width 582 height 43
